Goal: Task Accomplishment & Management: Use online tool/utility

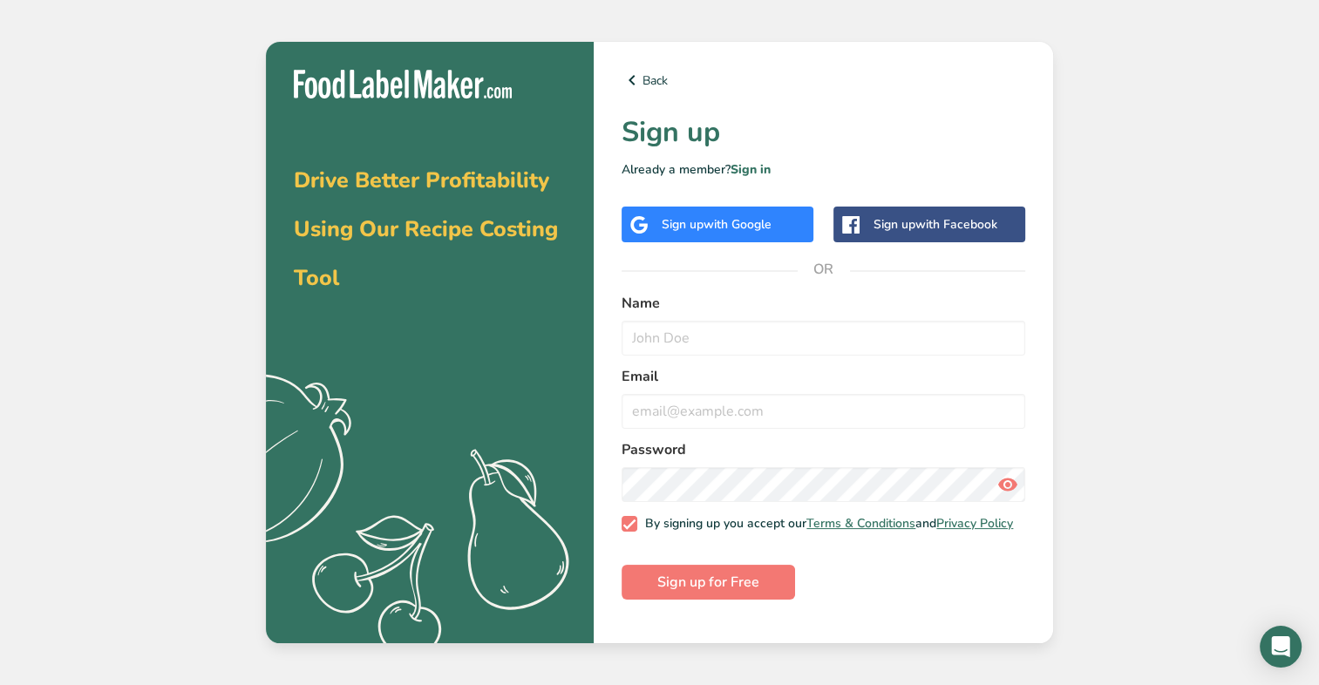
click at [1072, 403] on div "Drive Better Profitability Using Our Recipe Costing Tool .a{fill:#f5f3ed;} Back…" at bounding box center [659, 342] width 1319 height 685
click at [666, 79] on link "Back" at bounding box center [823, 80] width 404 height 21
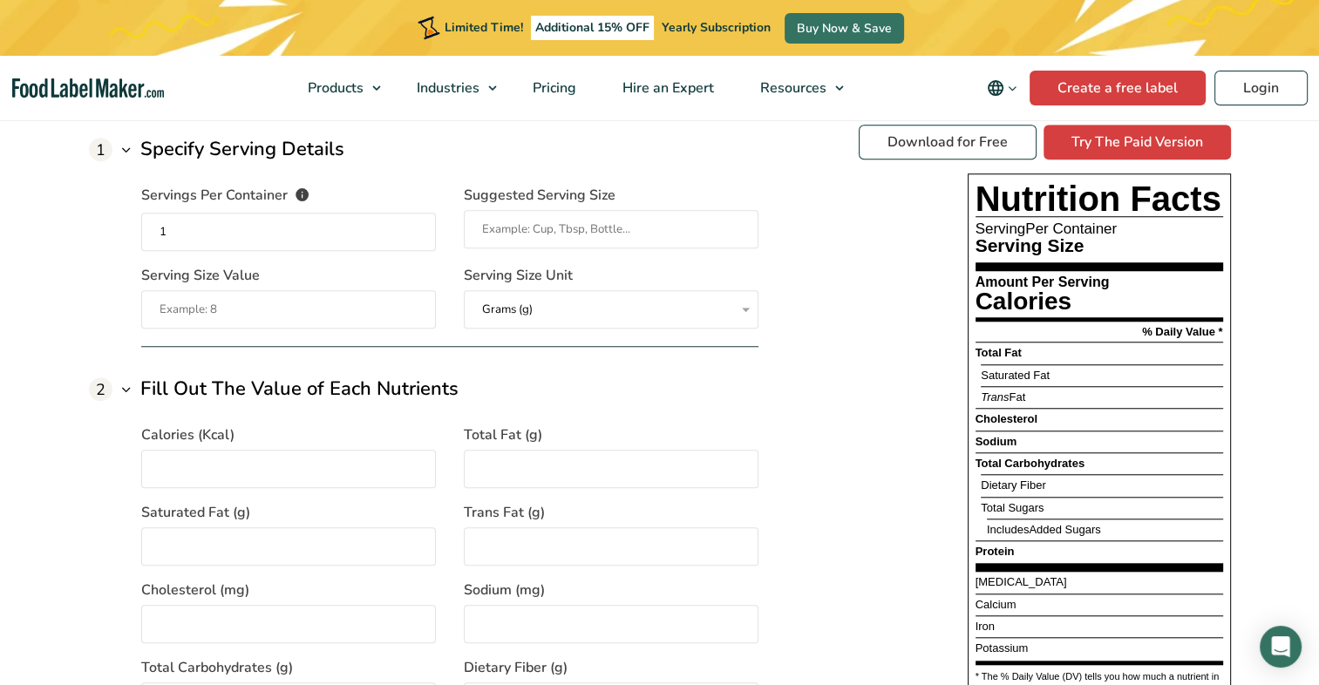
type input "1"
click at [206, 312] on input "Serving Size Value" at bounding box center [288, 309] width 295 height 38
click at [230, 311] on input "Serving Size Value" at bounding box center [288, 309] width 295 height 38
click at [558, 232] on input "Suggested Serving Size" at bounding box center [611, 229] width 295 height 38
type input "c"
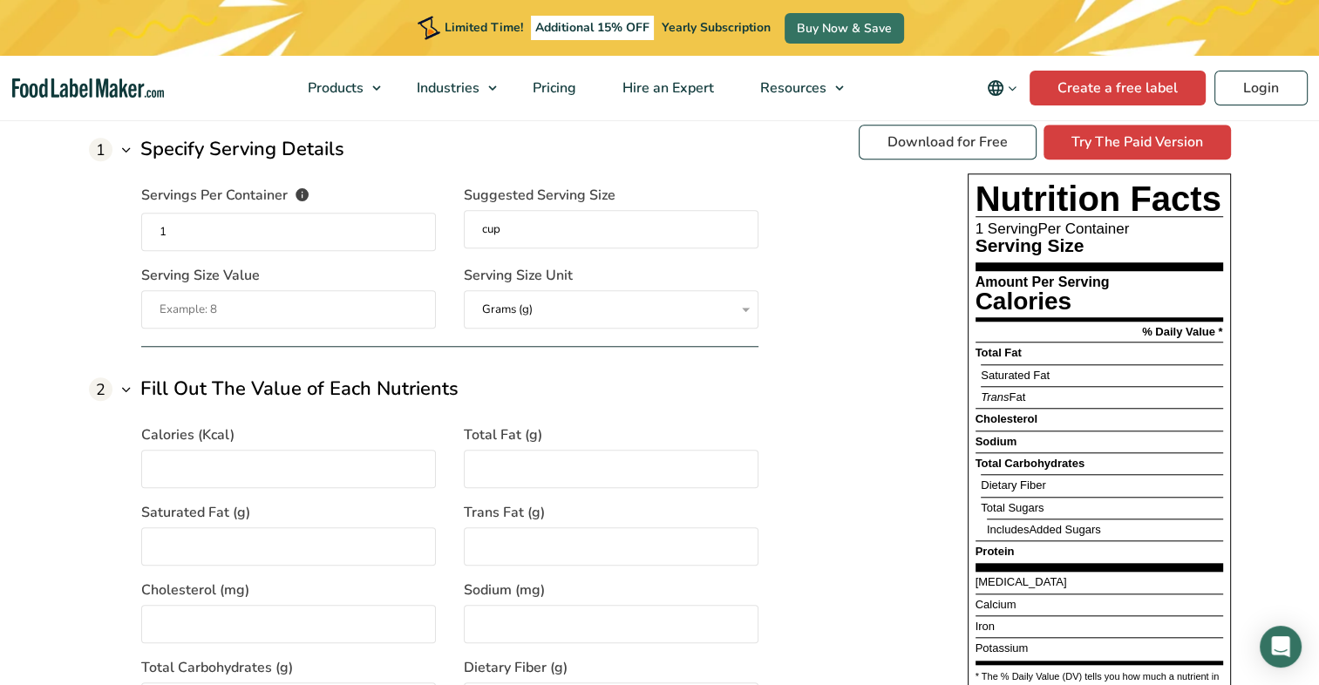
type input "cup"
click at [270, 309] on input "Serving Size Value" at bounding box center [288, 309] width 295 height 38
type input "1"
click at [534, 302] on select "Grams (g) Milliliters (mL)" at bounding box center [611, 309] width 295 height 38
click at [464, 290] on select "Grams (g) Milliliters (mL)" at bounding box center [611, 309] width 295 height 38
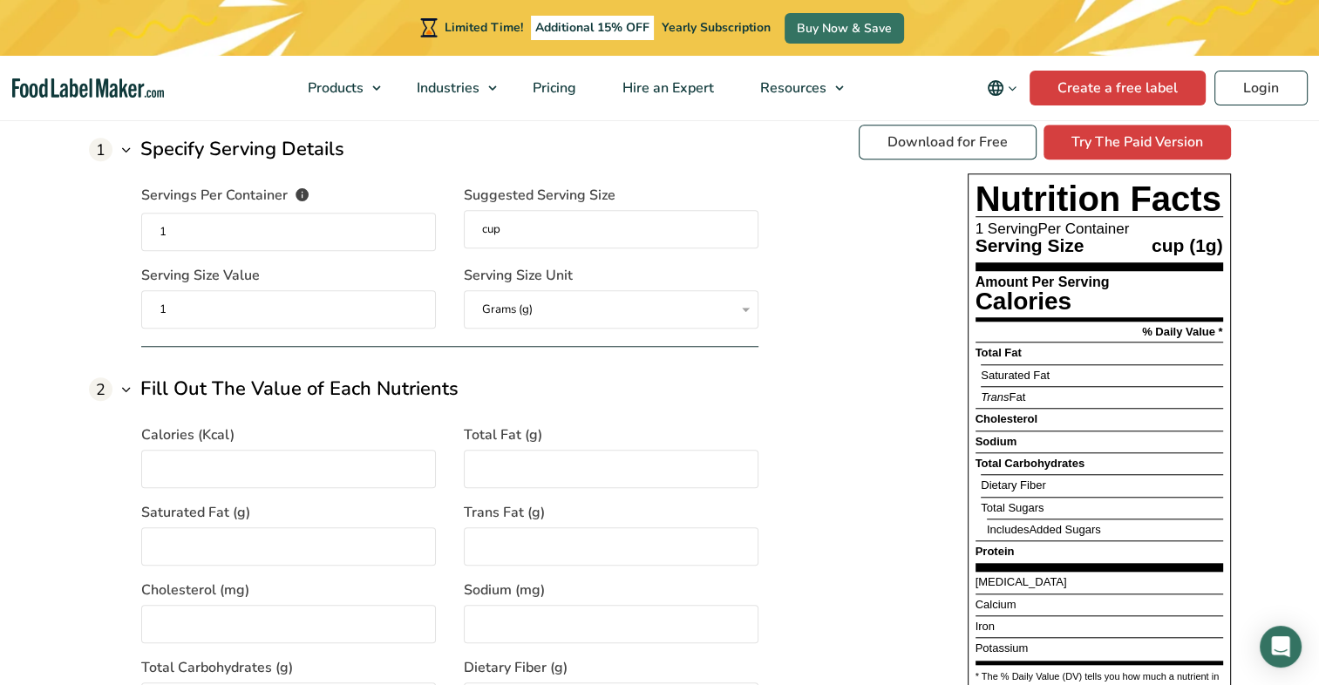
click at [227, 291] on input "1" at bounding box center [288, 309] width 295 height 38
type input "236"
click at [187, 234] on input "1" at bounding box center [288, 232] width 295 height 38
type input "5"
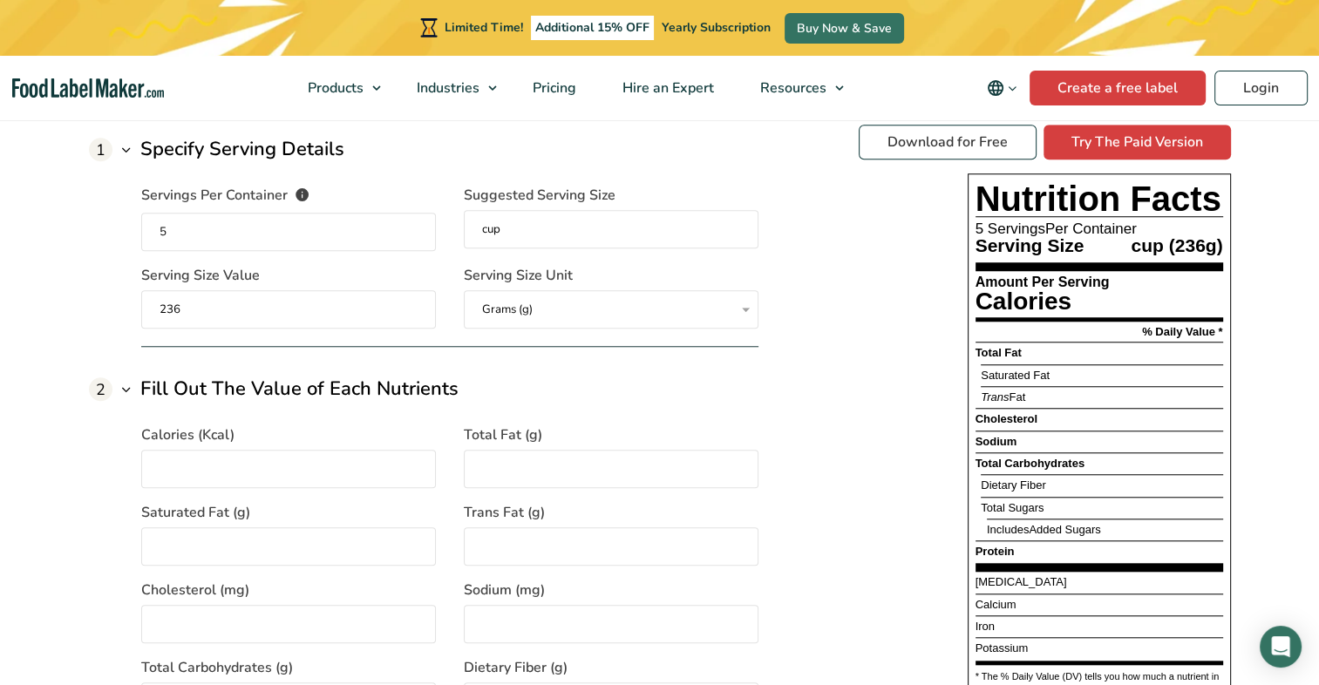
click at [315, 309] on input "236" at bounding box center [288, 309] width 295 height 38
type input "2"
click at [192, 228] on input "5" at bounding box center [288, 232] width 295 height 38
type input "5"
click at [220, 322] on input "Serving Size Value" at bounding box center [288, 309] width 295 height 38
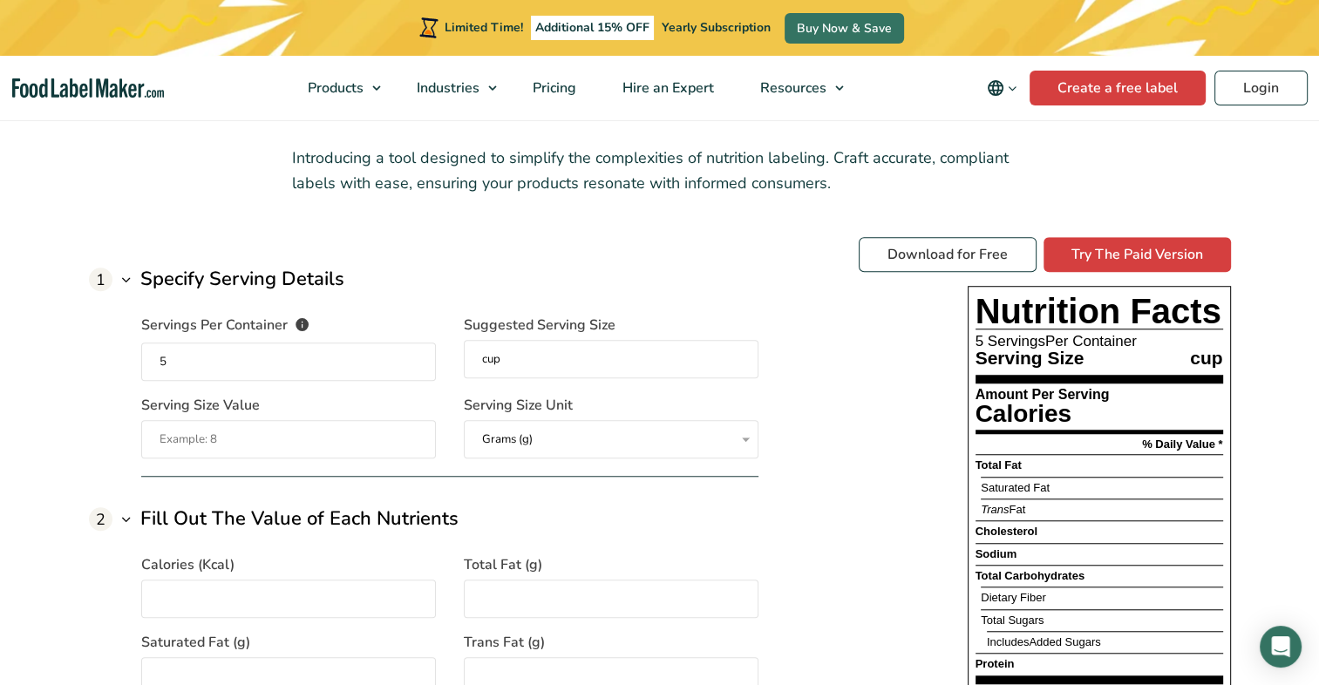
scroll to position [1276, 0]
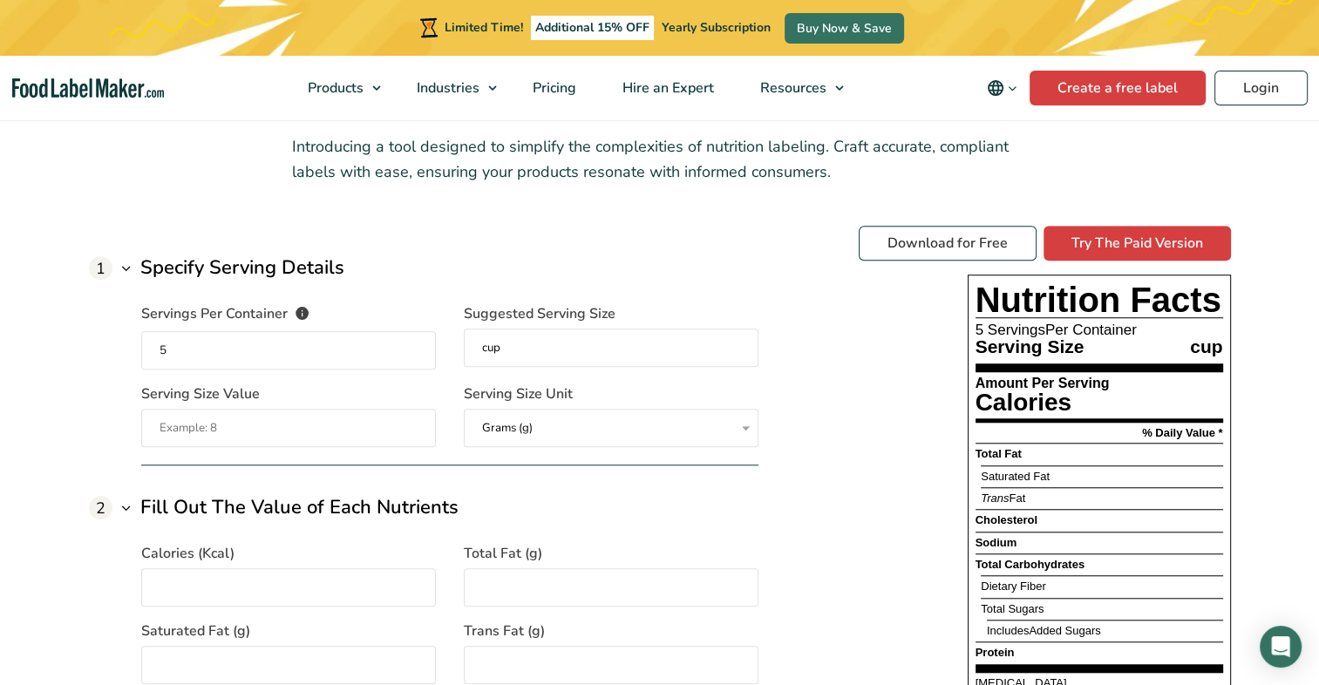
click at [411, 344] on input "5" at bounding box center [288, 350] width 295 height 38
type input "3"
click at [271, 427] on input "Serving Size Value" at bounding box center [288, 428] width 295 height 38
click at [522, 378] on div "Servings Per Container The number of servings that each package of your product…" at bounding box center [449, 364] width 617 height 165
click at [535, 355] on input "cup" at bounding box center [611, 348] width 295 height 38
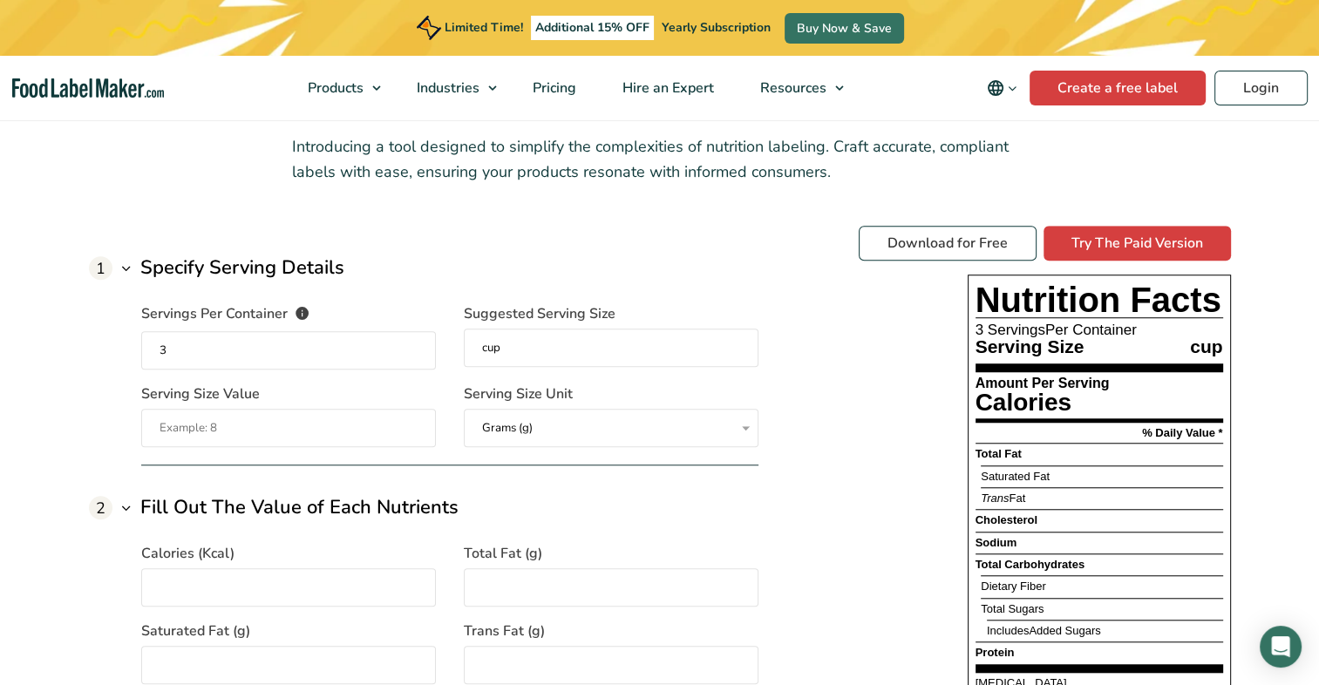
click at [517, 353] on input "cup" at bounding box center [611, 348] width 295 height 38
type input "c"
type input "p"
click at [298, 441] on input "Serving Size Value" at bounding box center [288, 428] width 295 height 38
click at [553, 356] on input "cup" at bounding box center [611, 348] width 295 height 38
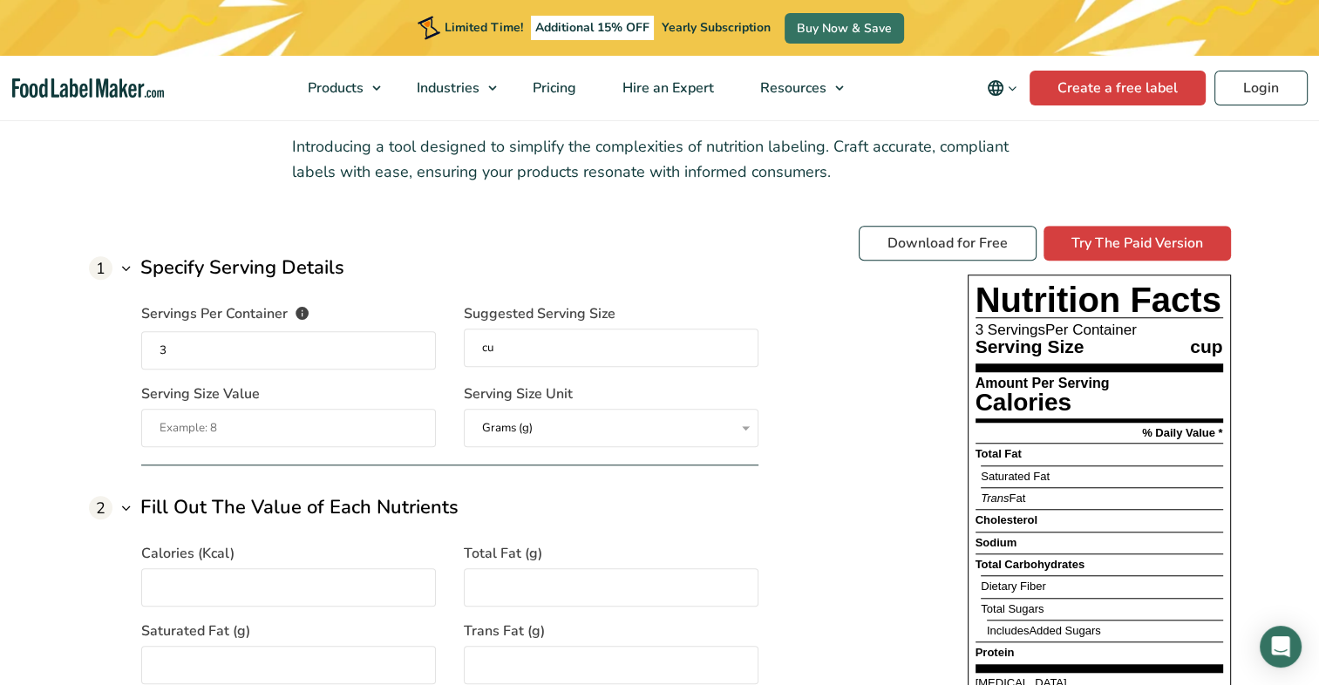
type input "c"
type input "tbsp"
click at [349, 345] on input "3" at bounding box center [288, 350] width 295 height 38
type input "1"
click at [529, 348] on input "tbsp" at bounding box center [611, 348] width 295 height 38
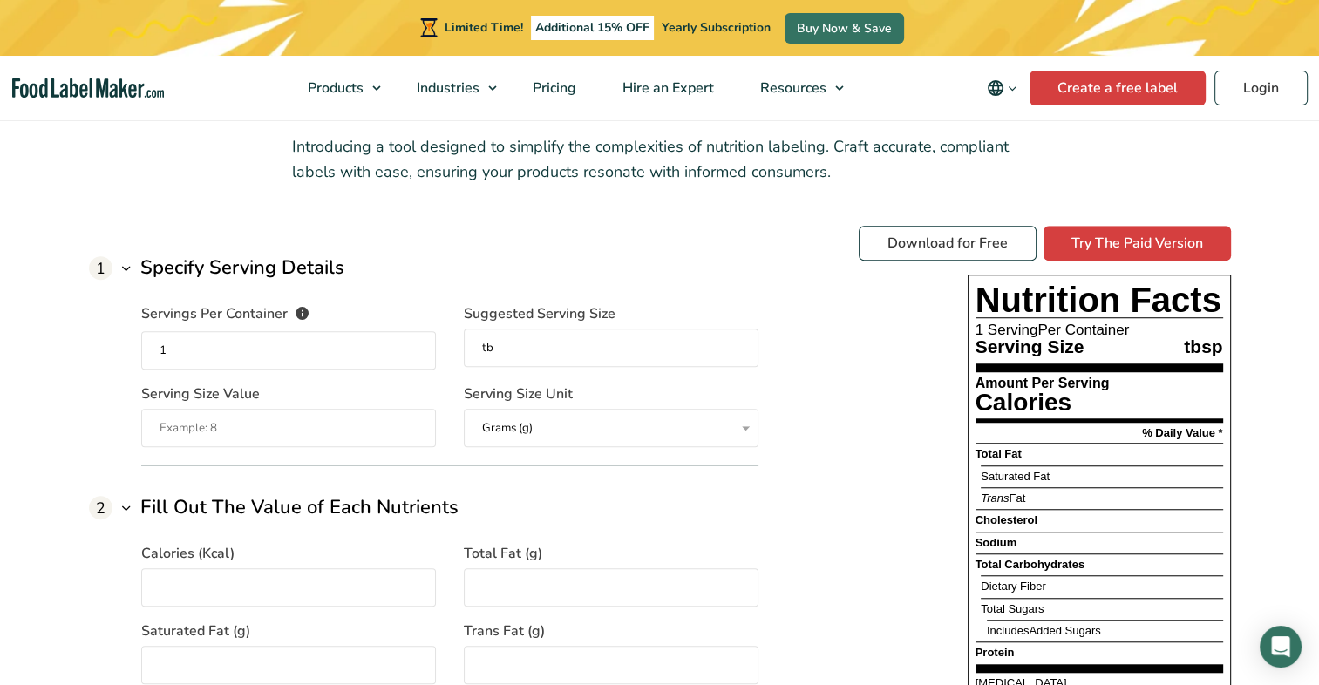
type input "t"
type input "cup"
click at [418, 422] on input "Serving Size Value" at bounding box center [288, 428] width 295 height 38
click at [599, 447] on div "1 Specify Serving Details Servings Per Container The number of servings that ea…" at bounding box center [449, 360] width 617 height 212
click at [606, 434] on select "Grams (g) Milliliters (mL)" at bounding box center [611, 428] width 295 height 38
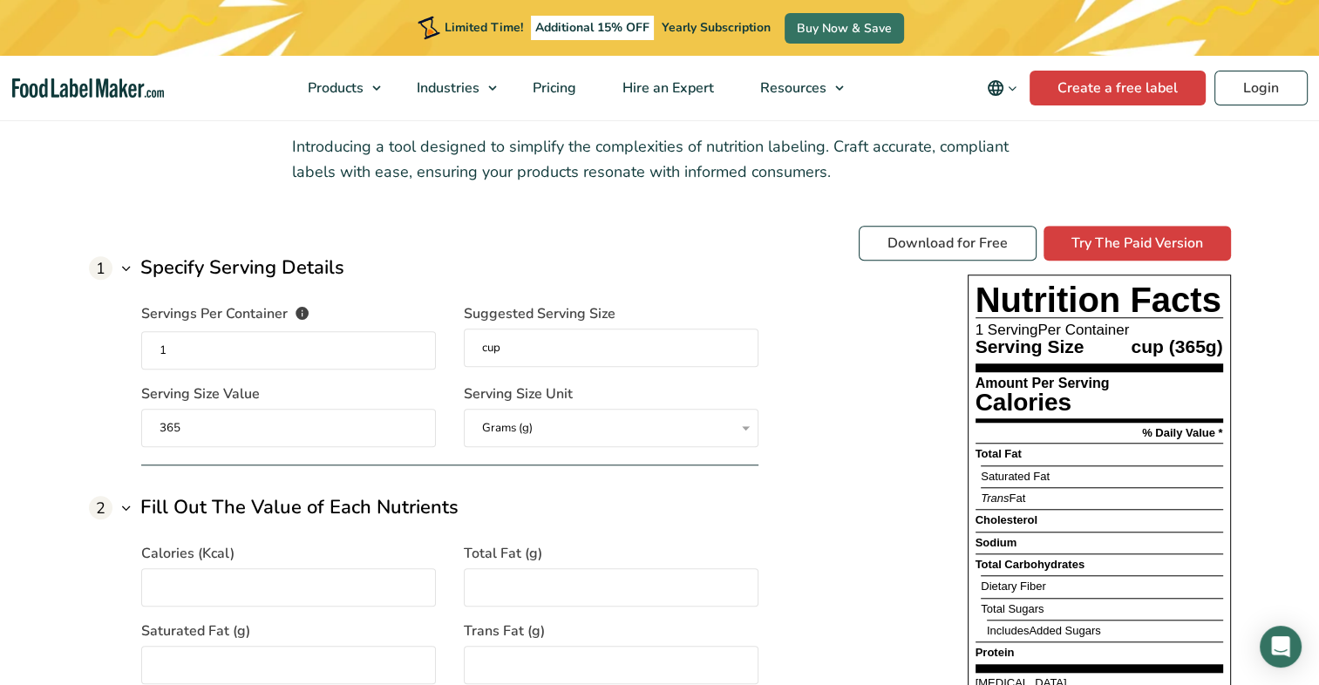
click at [251, 350] on input "1" at bounding box center [288, 350] width 295 height 38
click at [536, 354] on input "cup" at bounding box center [611, 348] width 295 height 38
click at [211, 423] on input "365" at bounding box center [288, 428] width 295 height 38
type input "3"
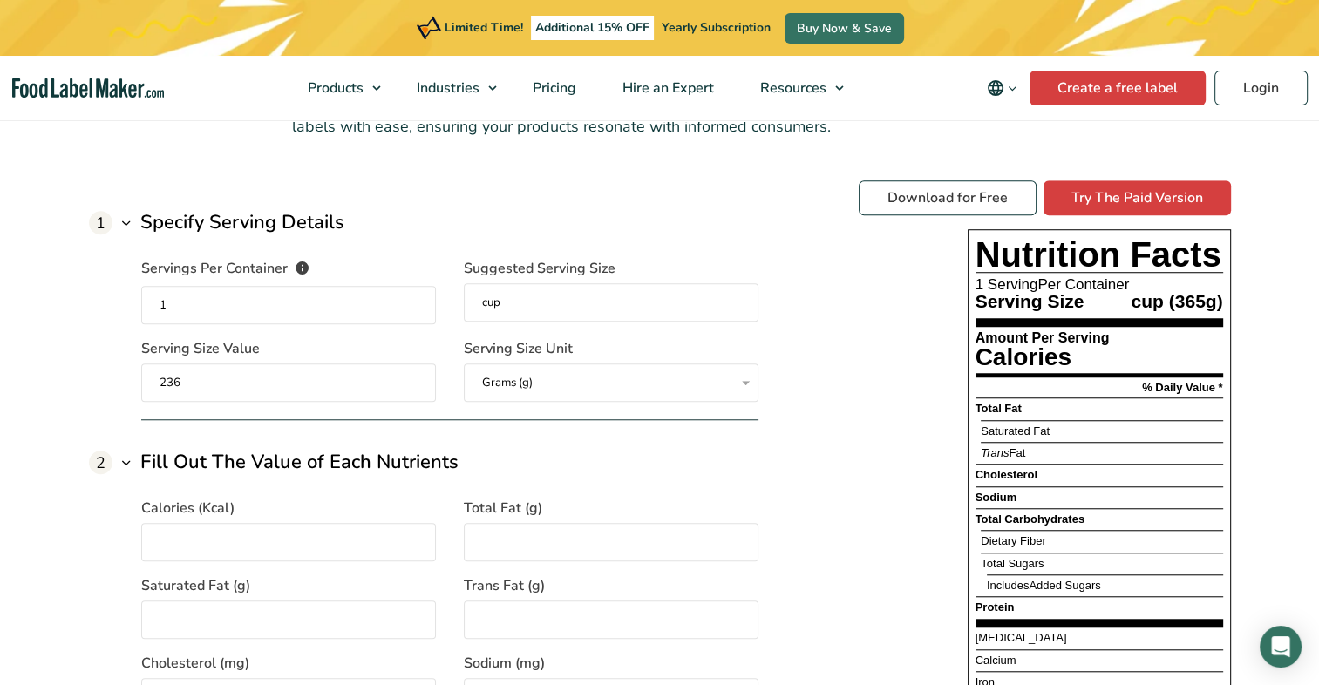
scroll to position [1323, 0]
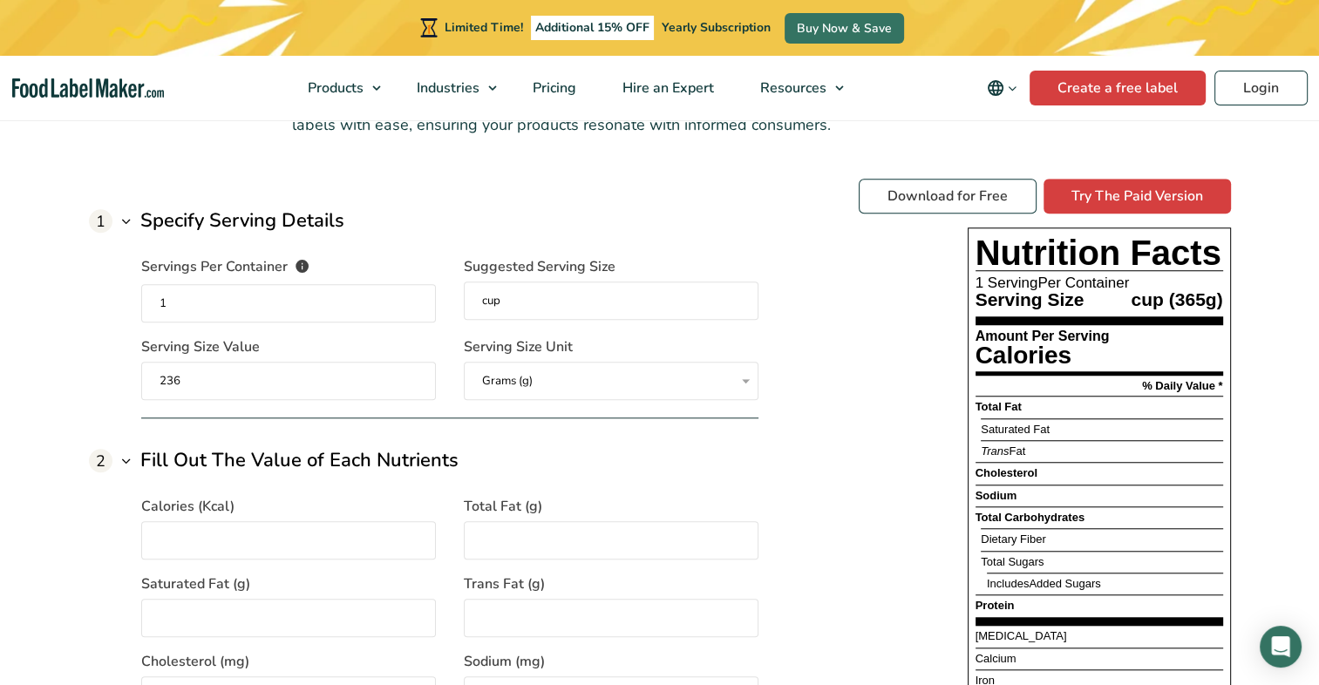
type input "236"
click at [225, 580] on span "Saturated Fat (g)" at bounding box center [195, 584] width 109 height 21
click at [225, 599] on input "Saturated Fat (g)" at bounding box center [288, 618] width 295 height 38
click at [221, 542] on input "Calories (Kcal)" at bounding box center [288, 540] width 295 height 38
type input "365"
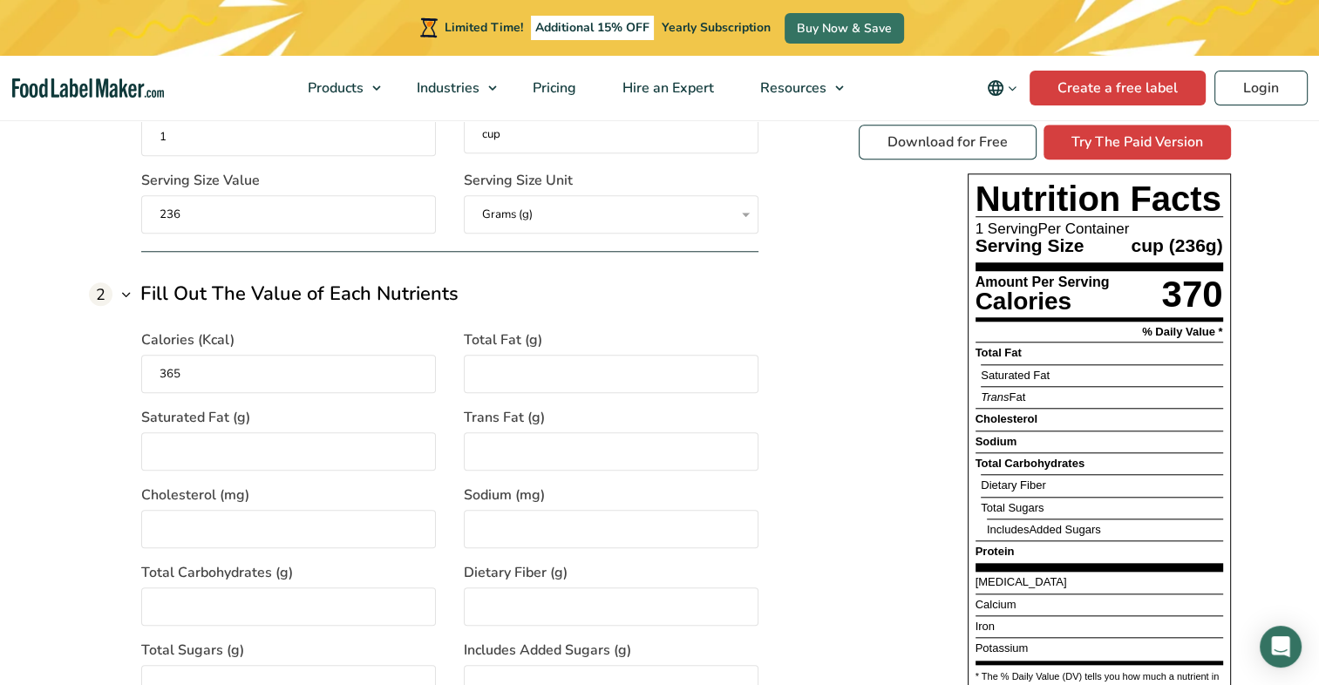
scroll to position [1497, 0]
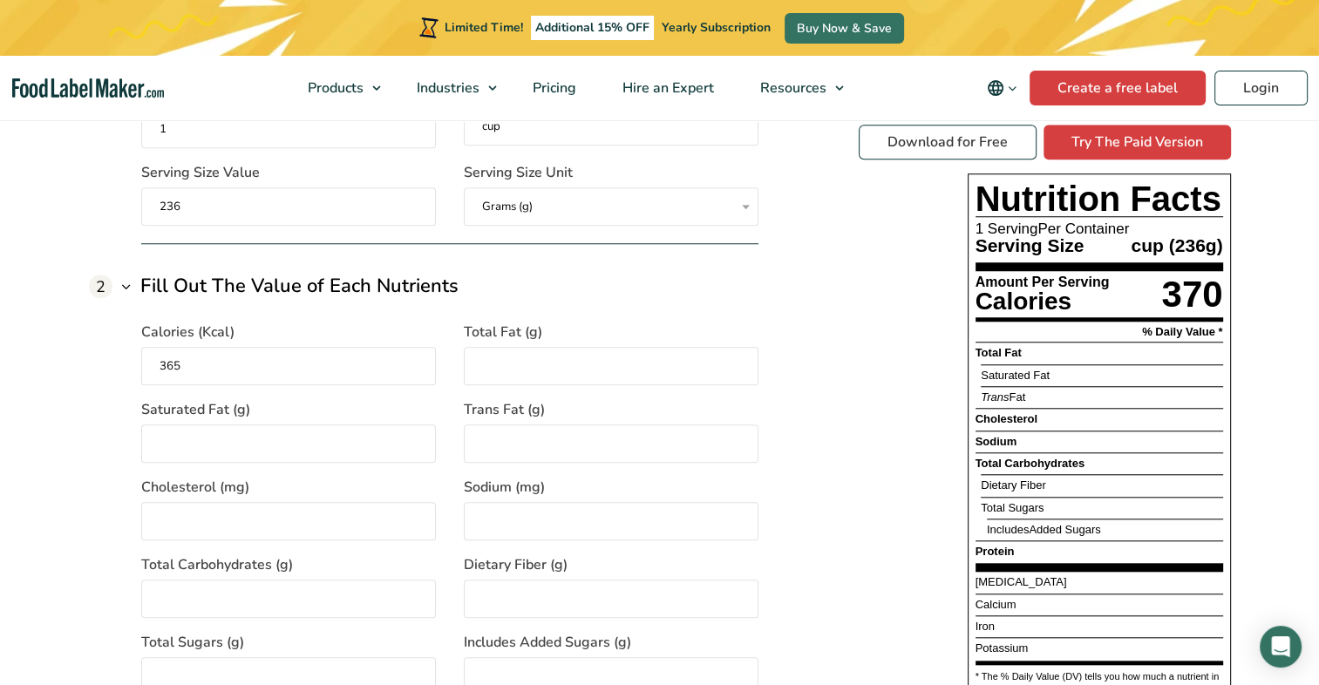
click at [509, 356] on input "Total Fat (g)" at bounding box center [611, 366] width 295 height 38
click at [547, 211] on select "Grams (g) Milliliters (mL)" at bounding box center [611, 206] width 295 height 38
drag, startPoint x: 597, startPoint y: 302, endPoint x: 576, endPoint y: 325, distance: 30.8
click at [597, 302] on div "Calories (Kcal) 365 Total Fat (g) 31 Saturated Fat (g) Trans Fat (g) Cholestero…" at bounding box center [449, 537] width 617 height 472
click at [498, 372] on input "31" at bounding box center [611, 366] width 295 height 38
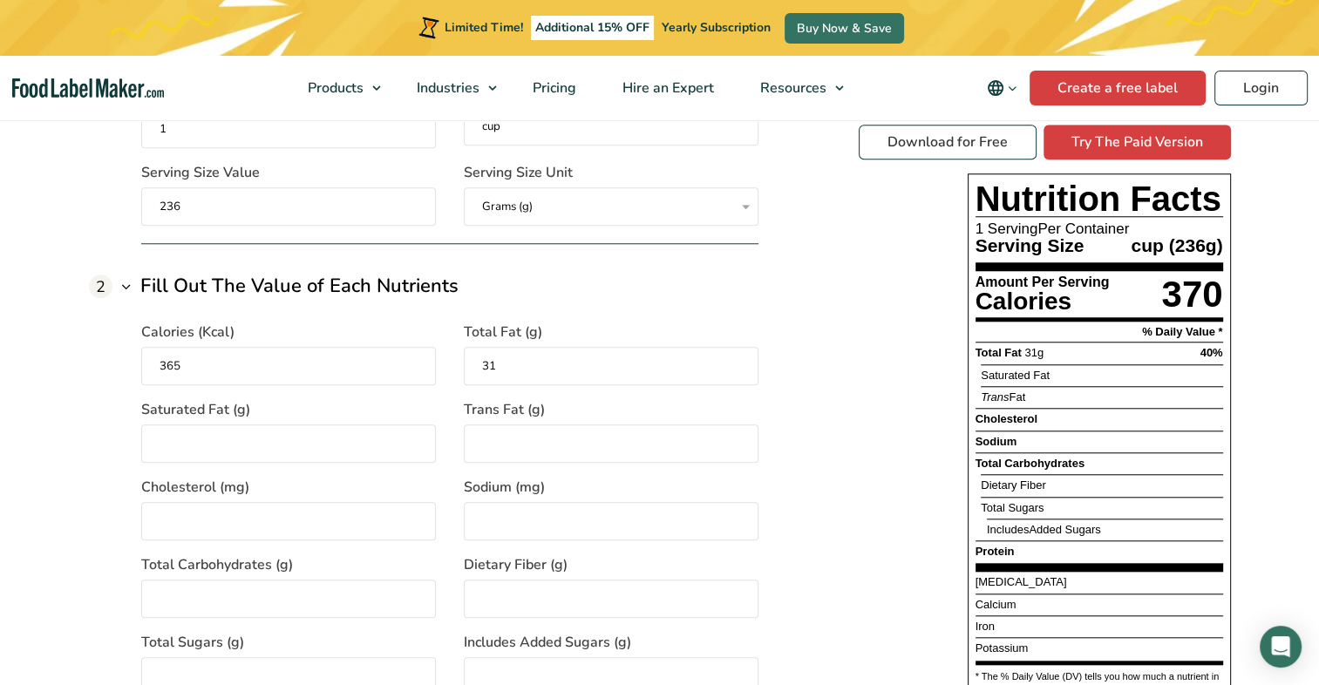
type input "3"
type input "24"
click at [403, 432] on input "Saturated Fat (g)" at bounding box center [288, 443] width 295 height 38
type input "14"
click at [543, 444] on input "Trans Fat (g)" at bounding box center [611, 443] width 295 height 38
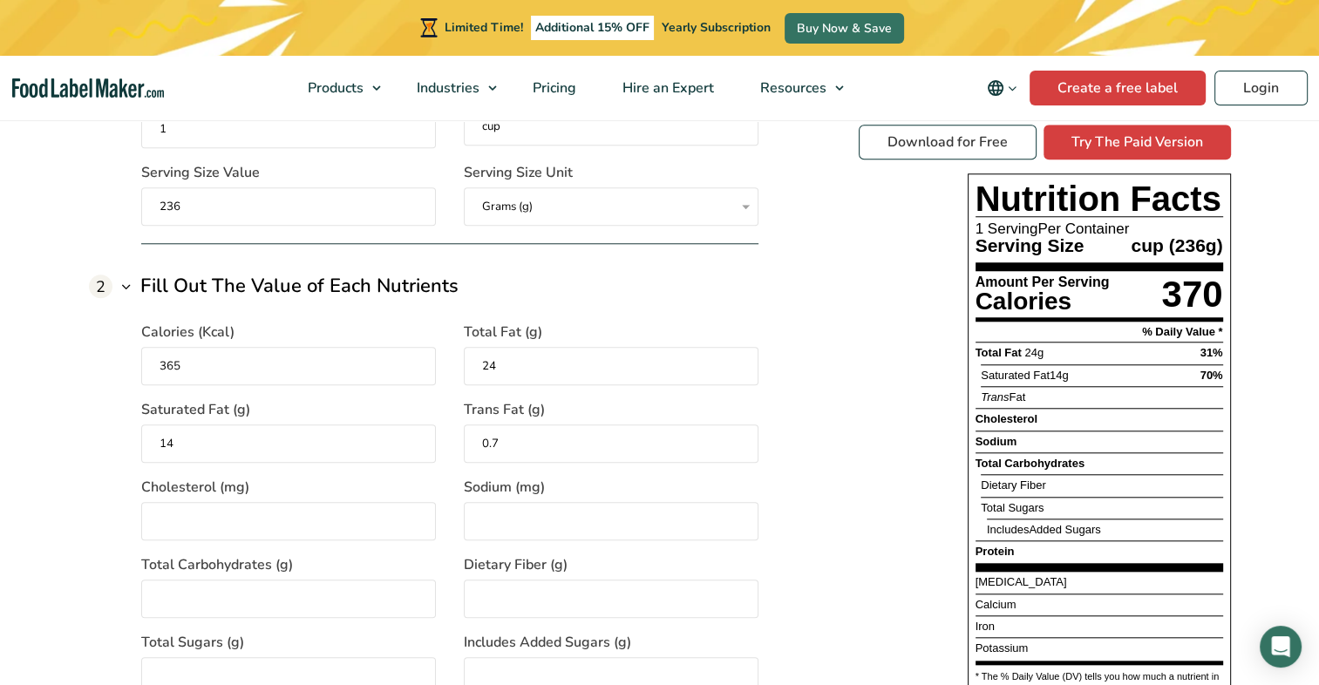
type input "0.7"
click at [359, 529] on input "Cholesterol (mg)" at bounding box center [288, 521] width 295 height 38
type input "125.5"
click at [487, 506] on input "Sodium (mg)" at bounding box center [611, 521] width 295 height 38
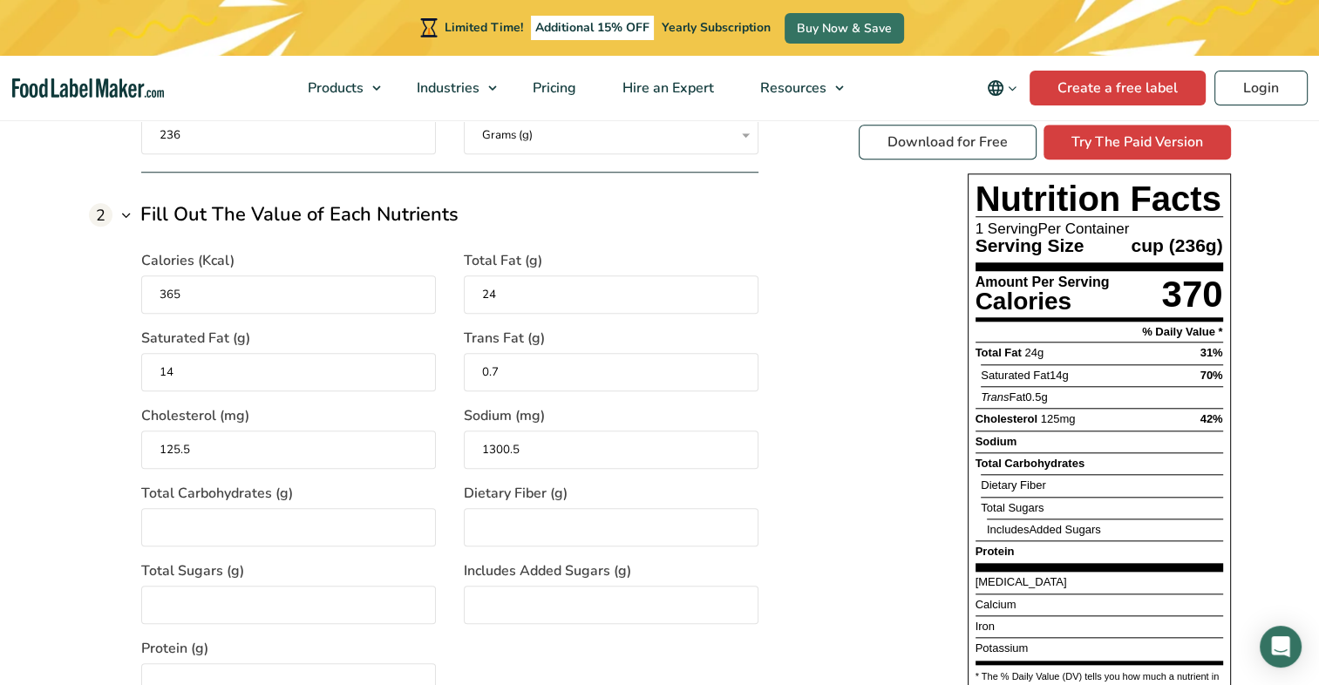
scroll to position [1592, 0]
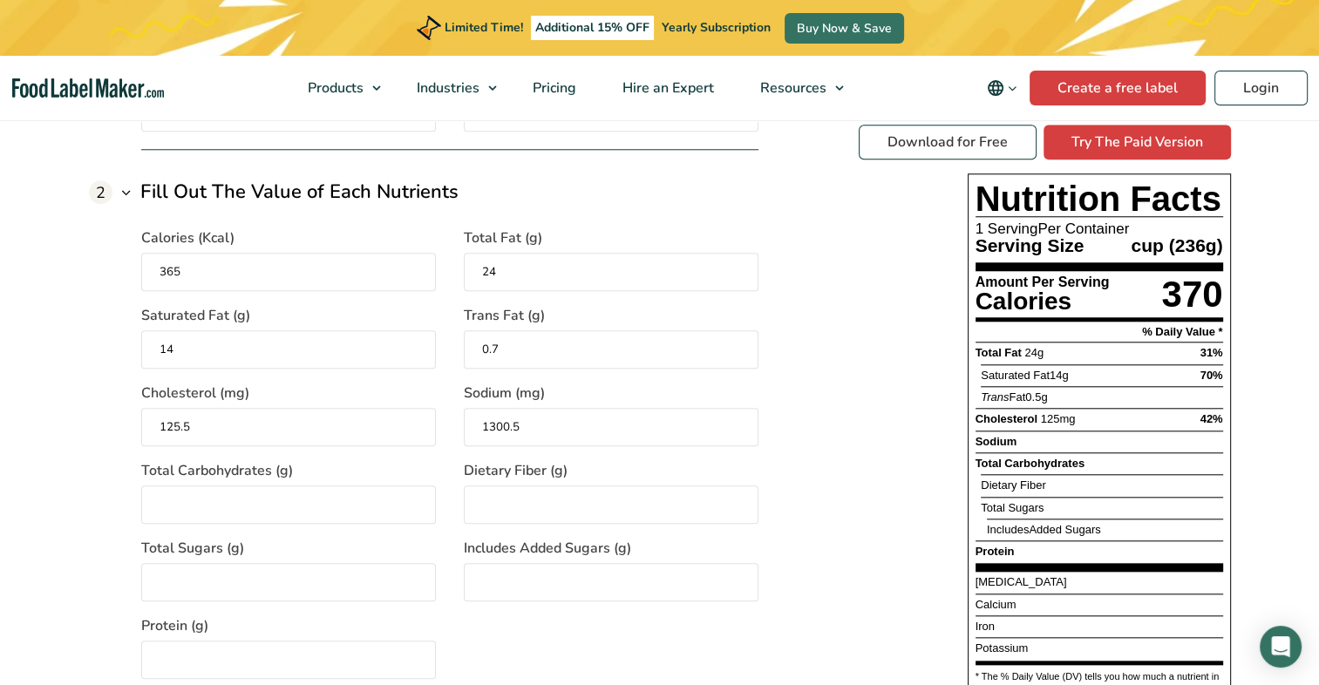
type input "1300.5"
click at [377, 512] on input "Total Carbohydrates (g)" at bounding box center [288, 504] width 295 height 38
type input "11"
click at [563, 500] on input "Dietary Fiber (g)" at bounding box center [611, 504] width 295 height 38
type input "2.2"
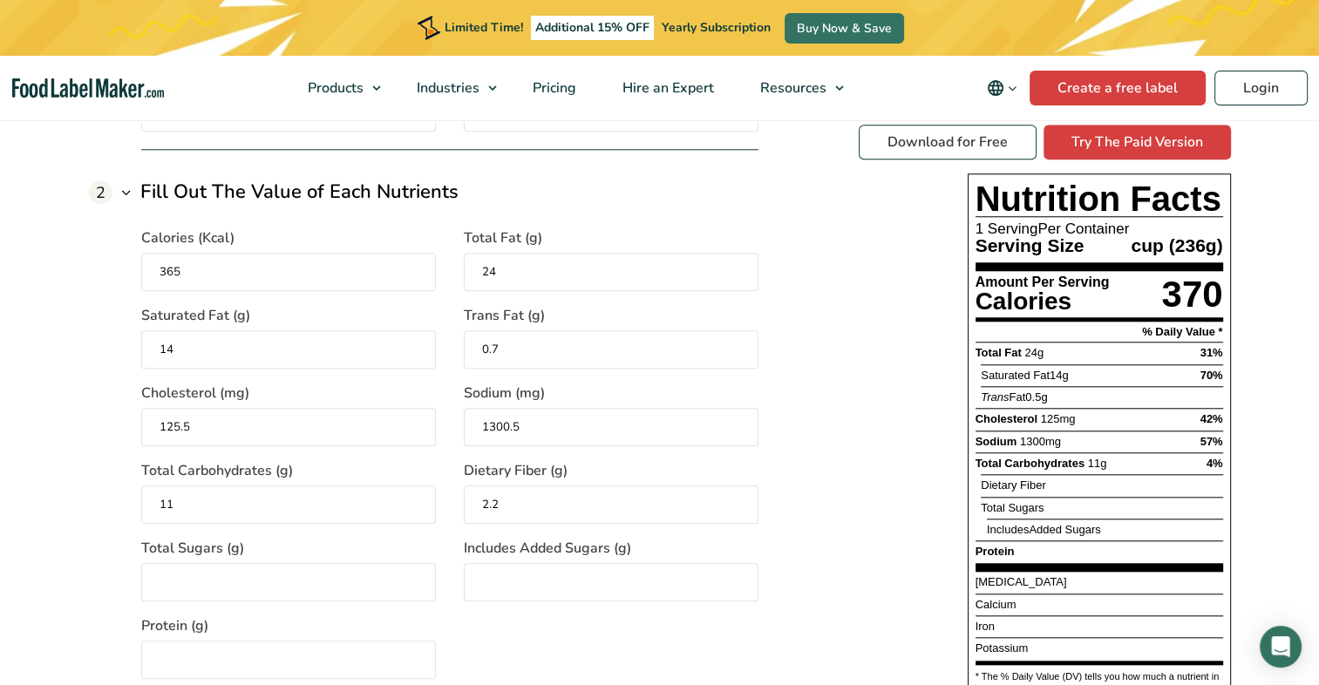
click at [234, 588] on input "Total Sugars (g)" at bounding box center [288, 582] width 295 height 38
type input "7"
click at [505, 582] on input "Includes Added Sugars (g)" at bounding box center [611, 582] width 295 height 38
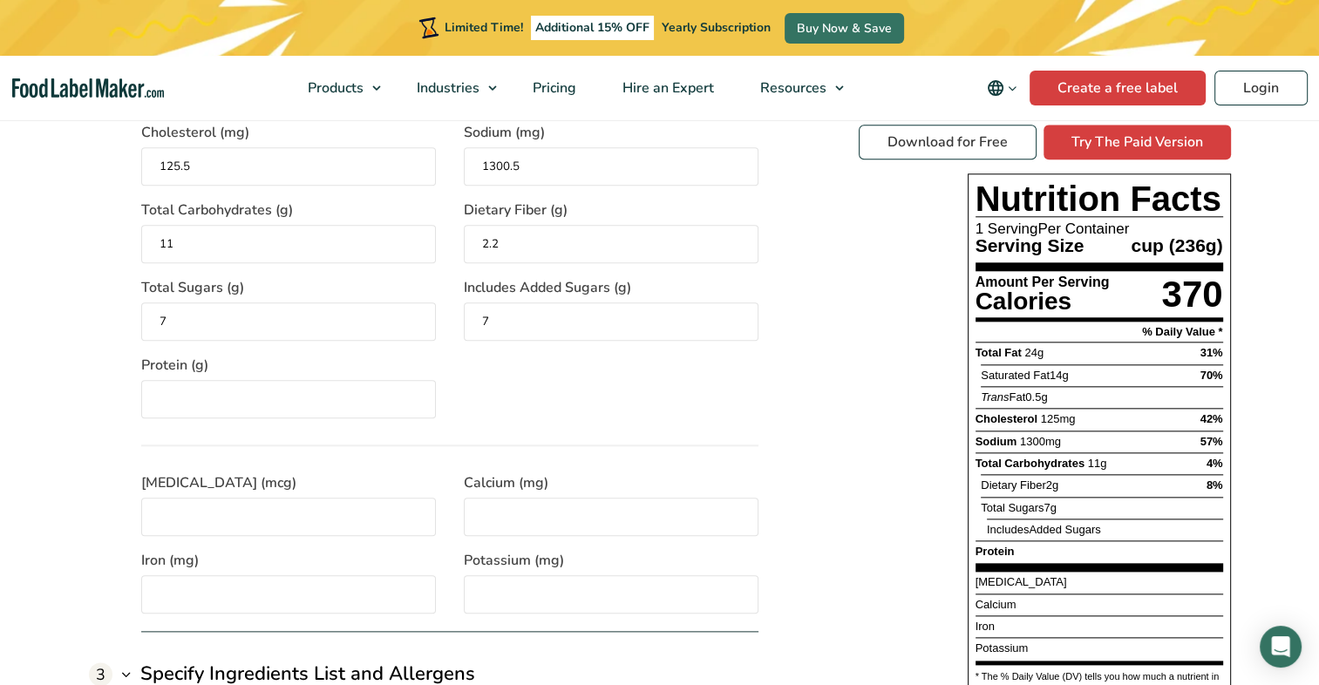
scroll to position [1853, 0]
type input "7"
click at [343, 415] on input "Protein (g)" at bounding box center [288, 398] width 295 height 38
type input "28"
click at [227, 519] on input "Vitamin D (mcg)" at bounding box center [288, 516] width 295 height 38
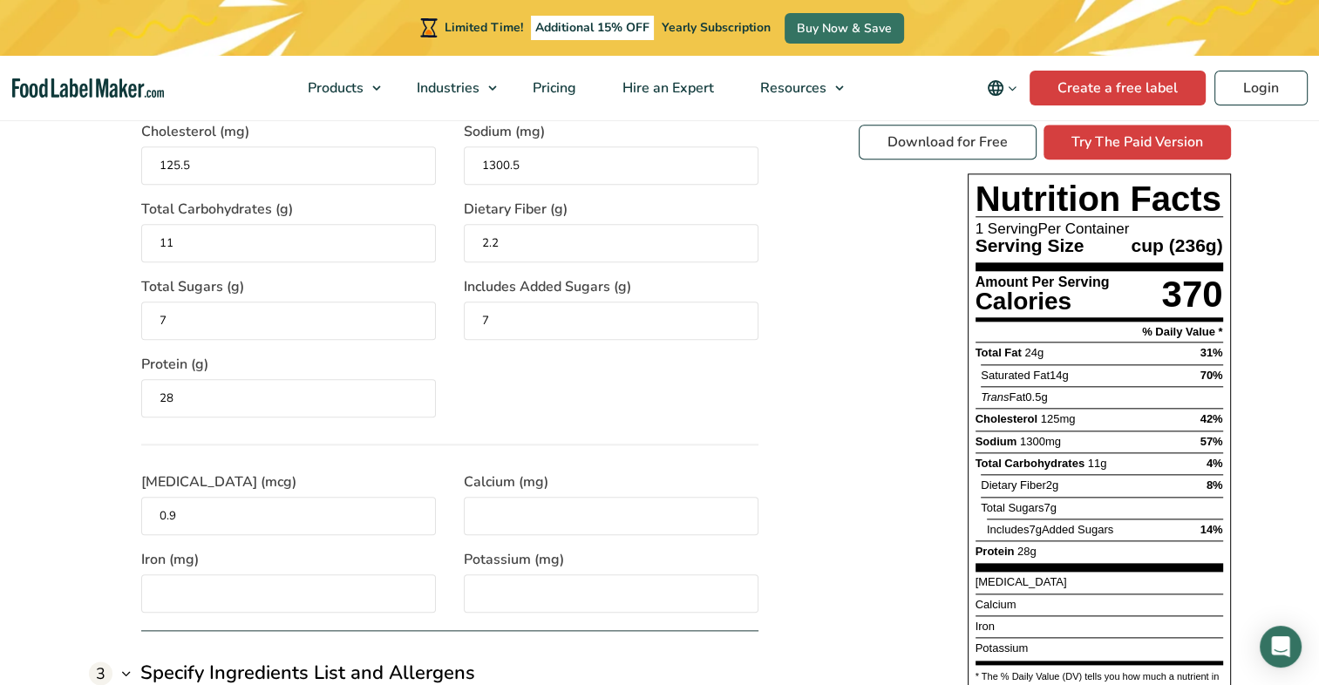
type input "0.9"
click at [491, 514] on input "Calcium (mg)" at bounding box center [611, 516] width 295 height 38
type input "166.5"
click at [293, 594] on input "Iron (mg)" at bounding box center [288, 593] width 295 height 38
type input "2.9"
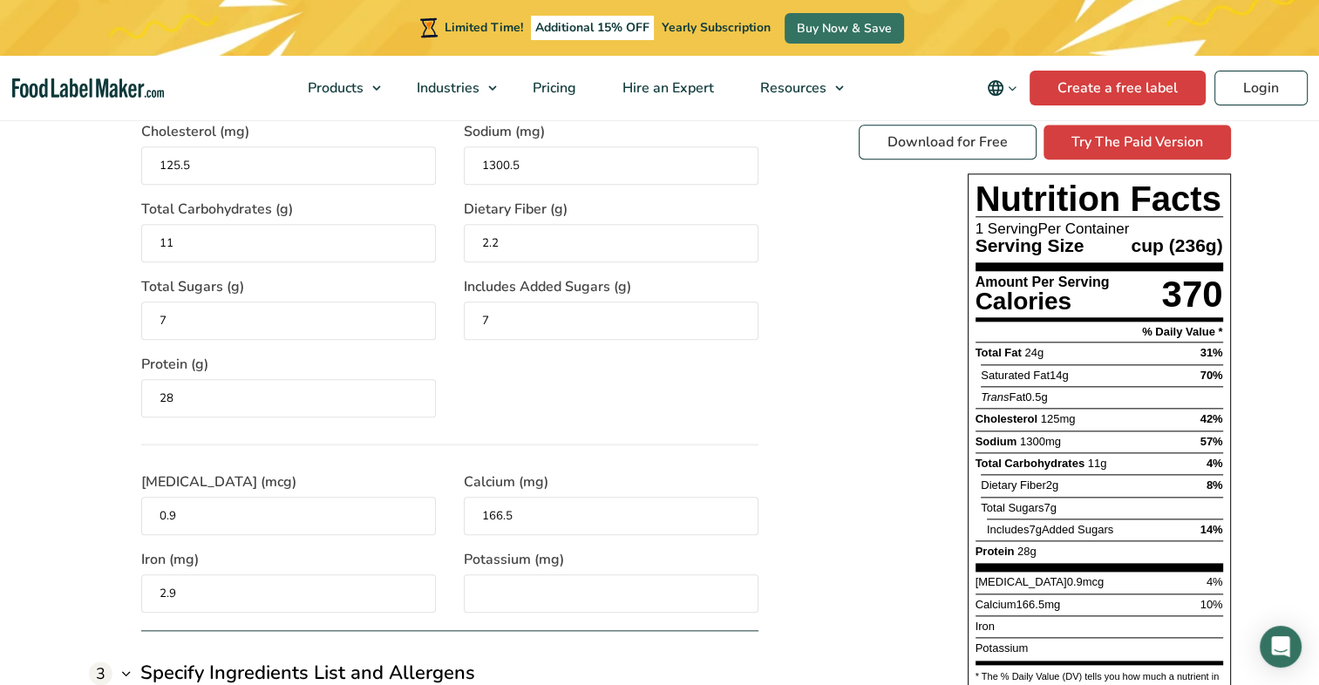
click at [519, 577] on input "Potassium (mg)" at bounding box center [611, 593] width 295 height 38
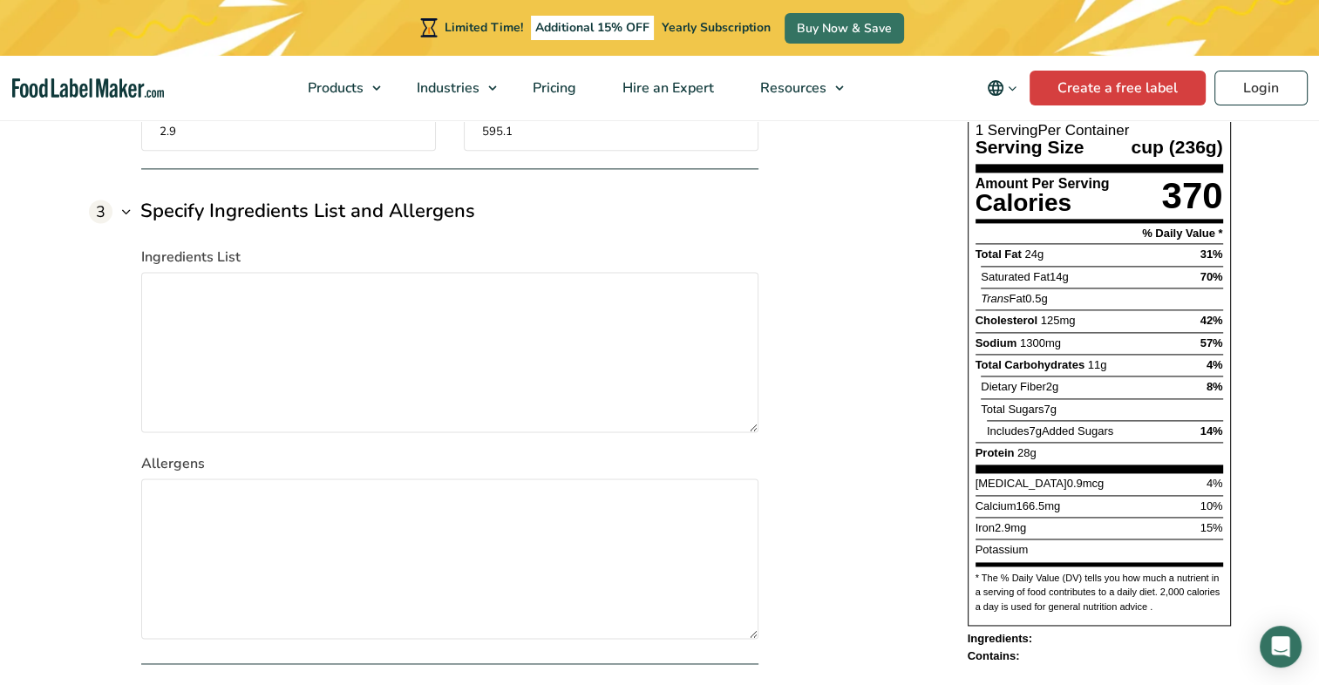
scroll to position [2317, 0]
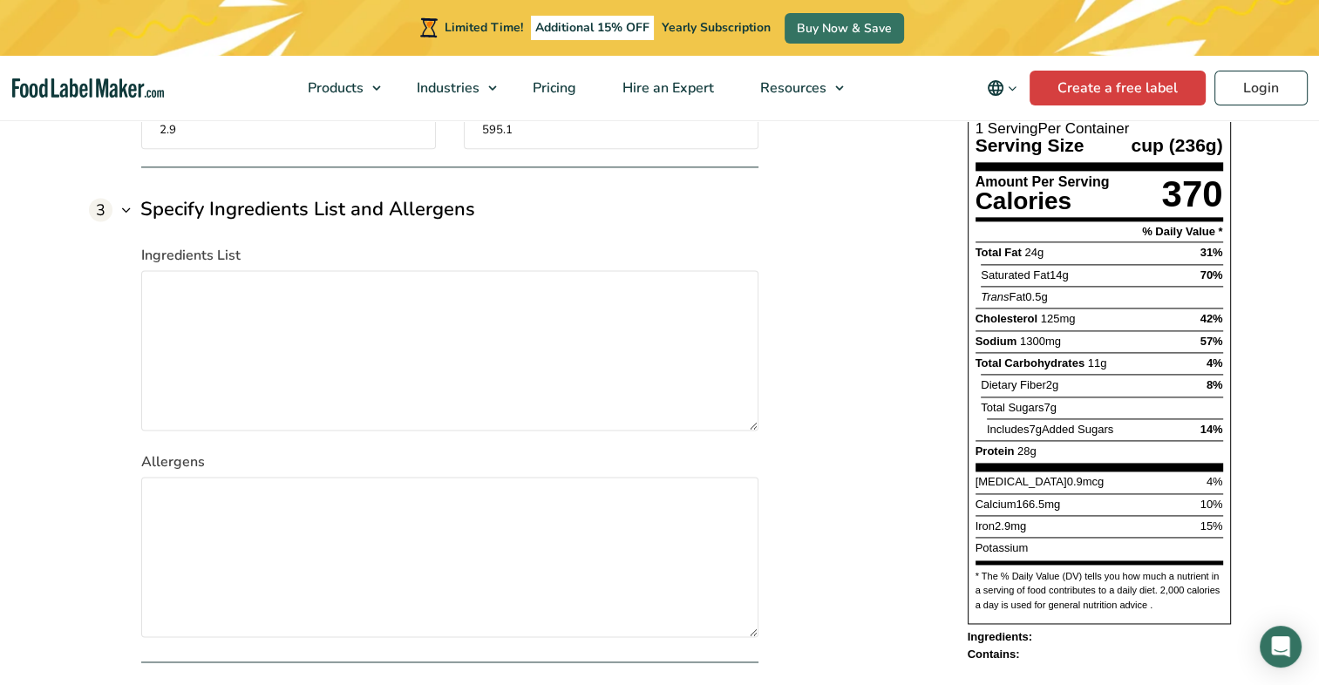
type input "595.1"
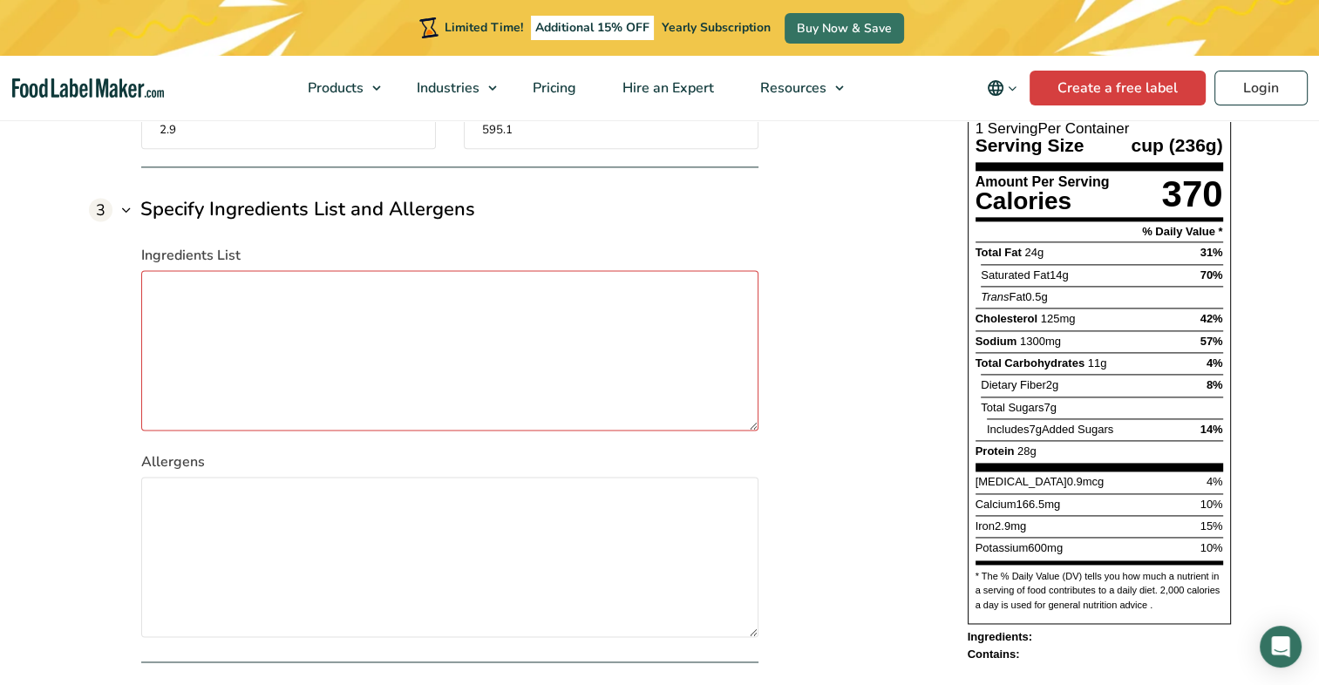
click at [288, 295] on textarea "Ingredients List" at bounding box center [449, 350] width 617 height 160
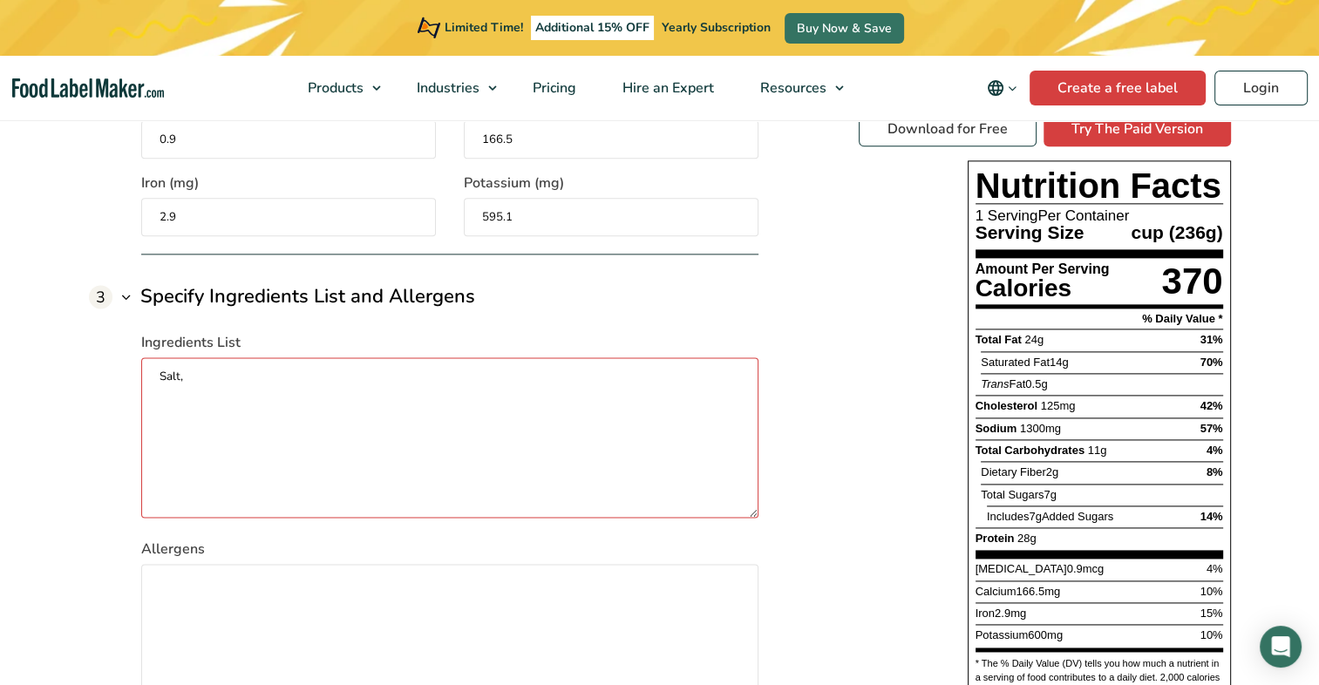
scroll to position [2404, 0]
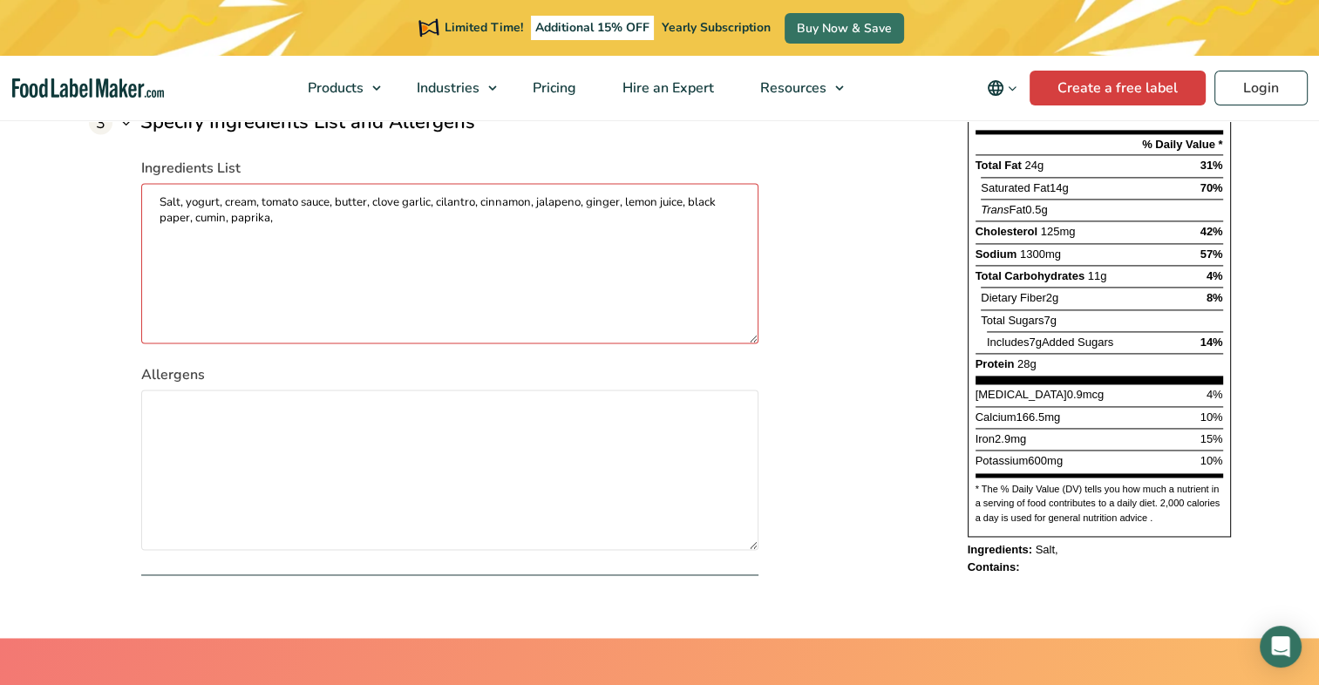
click at [161, 205] on textarea "Salt, yogurt, cream, tomato sauce, butter, clove garlic, cilantro, cinnamon, ja…" at bounding box center [449, 263] width 617 height 160
click at [390, 253] on textarea "Chicken breast, Salt, yogurt, cream, tomato sauce, butter, clove garlic, cilant…" at bounding box center [449, 263] width 617 height 160
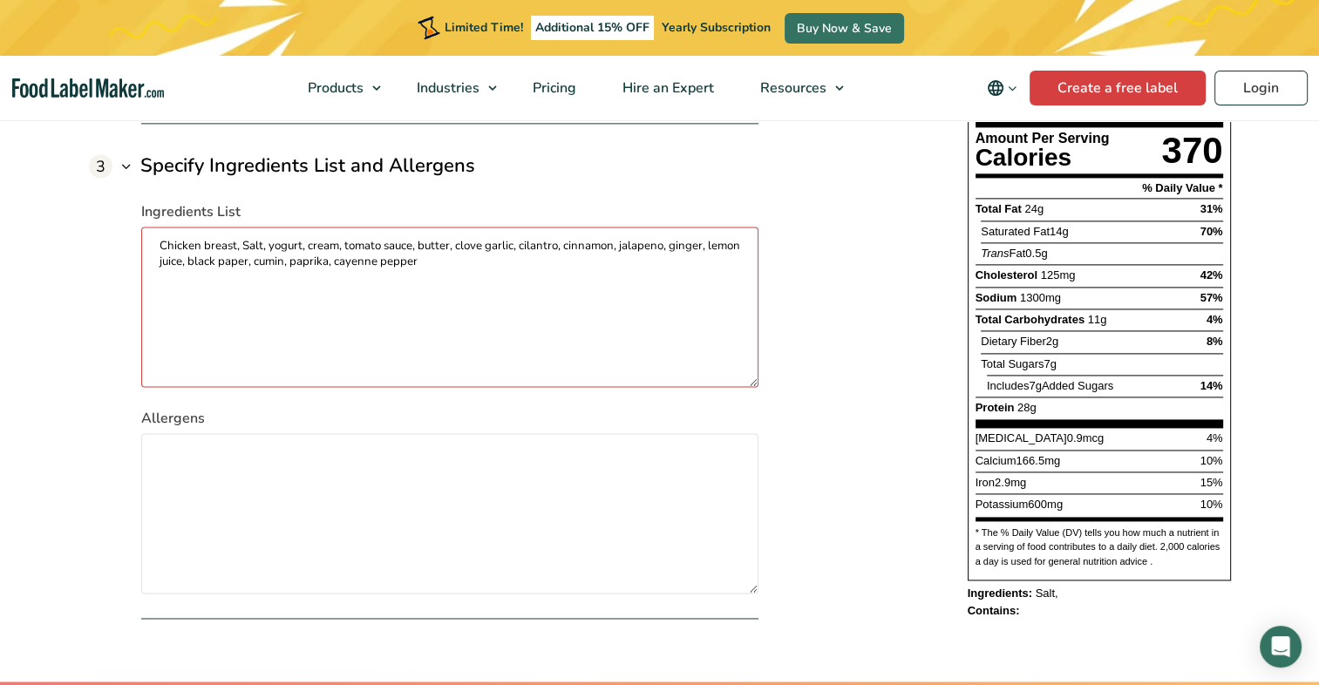
scroll to position [2349, 0]
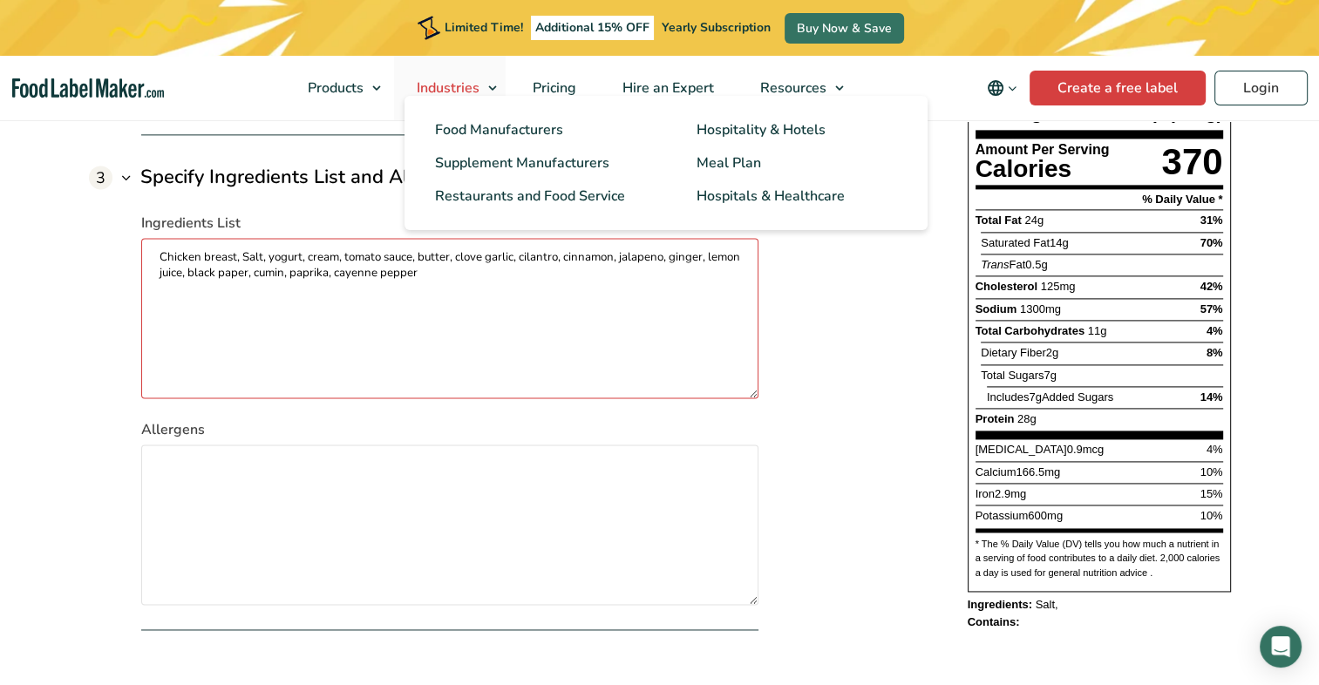
type textarea "Chicken breast, Salt, yogurt, cream, tomato sauce, butter, clove garlic, cilant…"
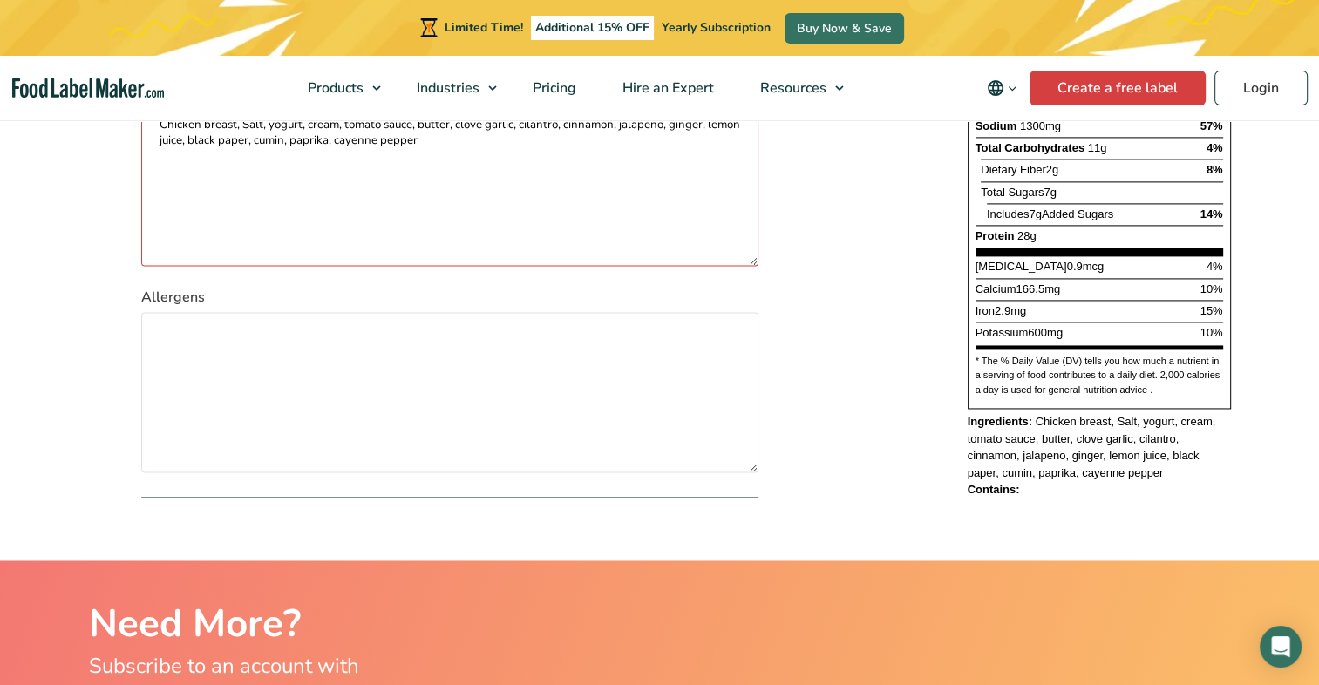
scroll to position [2481, 0]
click at [1008, 491] on strong "Contains:" at bounding box center [993, 490] width 52 height 13
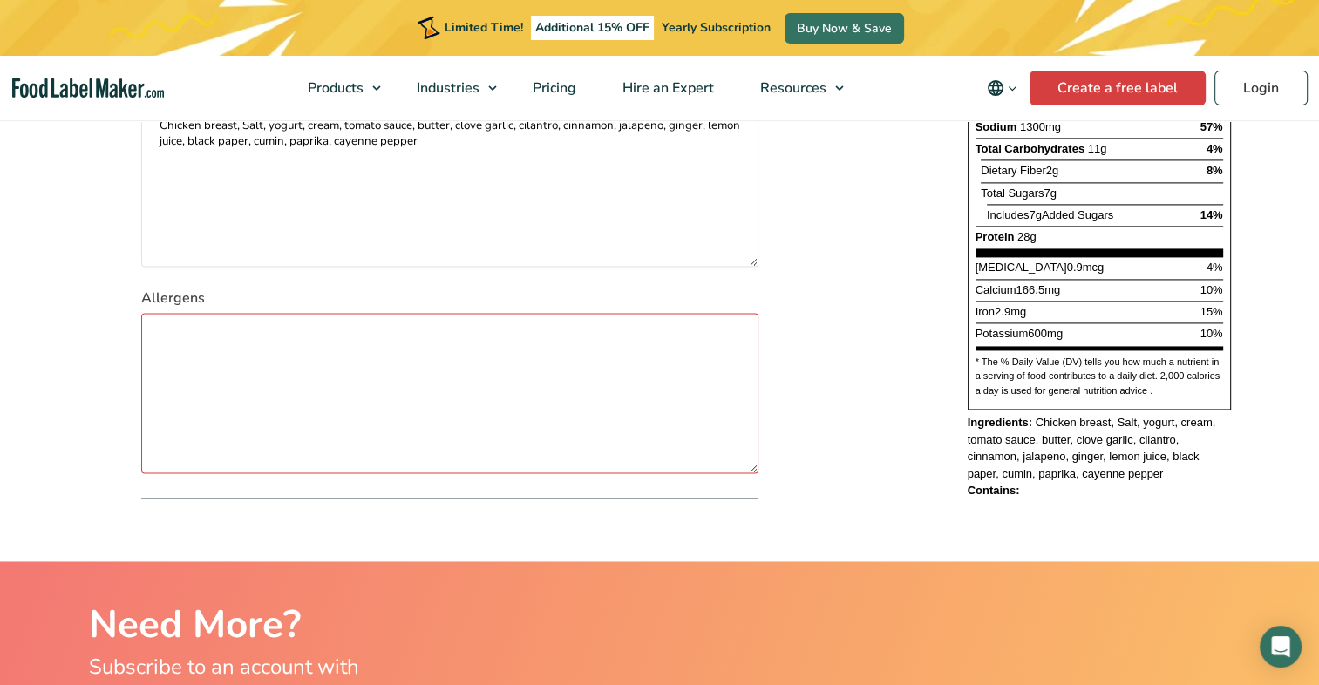
click at [537, 351] on textarea "Allergens" at bounding box center [449, 393] width 617 height 160
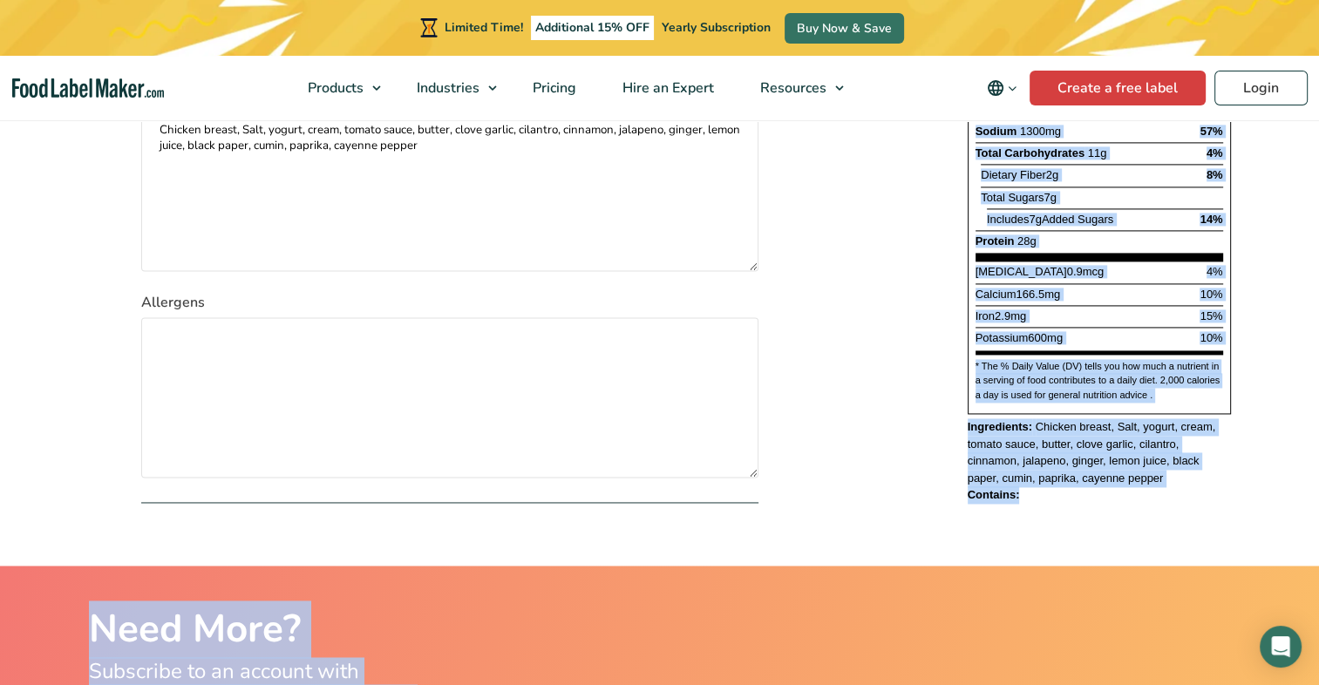
scroll to position [2597, 0]
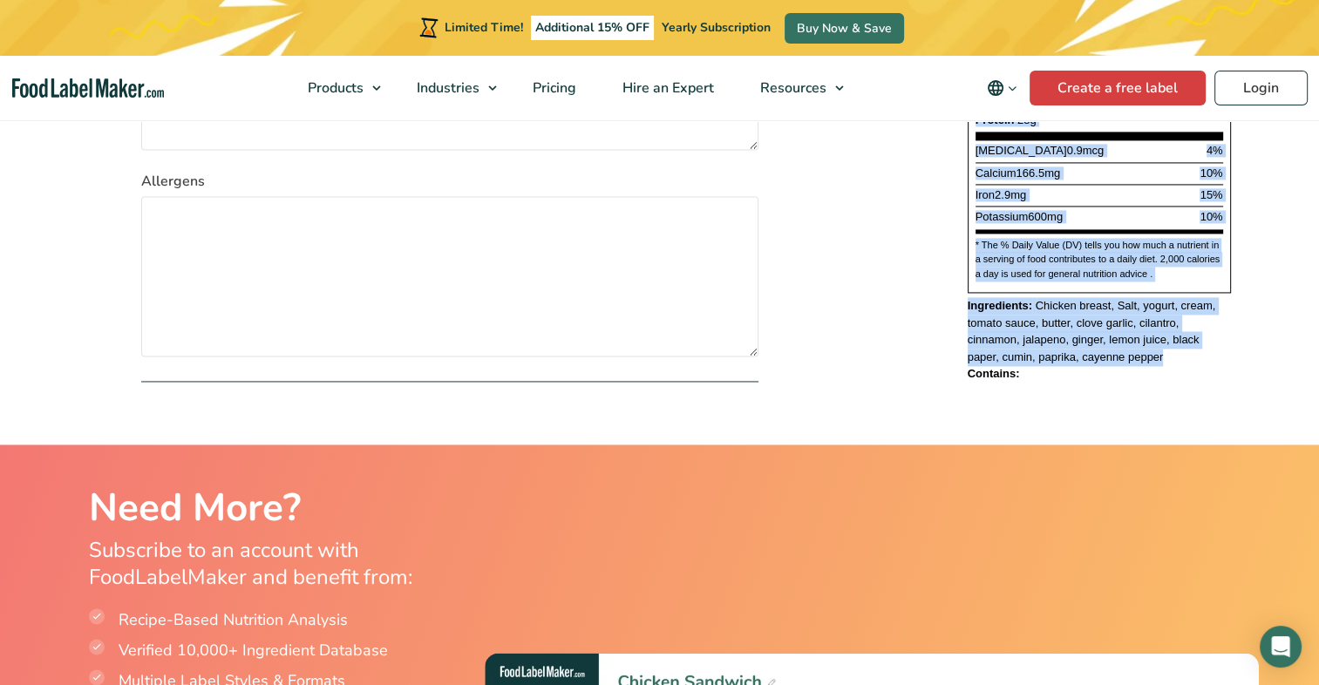
drag, startPoint x: 969, startPoint y: 197, endPoint x: 1125, endPoint y: 356, distance: 223.1
click at [1125, 356] on div "Download for Free Try The Paid Version Nutrition Facts 1 Serving Per Container …" at bounding box center [1045, 37] width 372 height 689
copy div "Nutrition Facts 1 Serving Per Container Serving Size cup 236 g Amount Per Servi…"
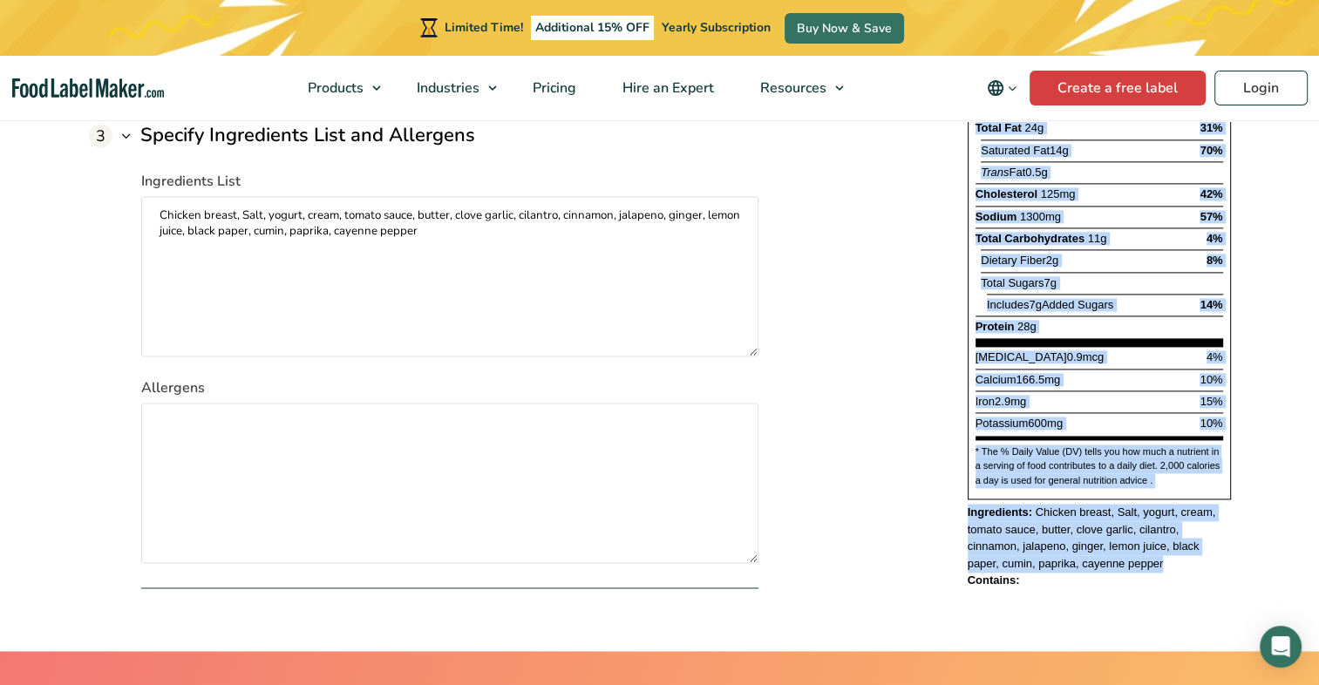
scroll to position [2500, 0]
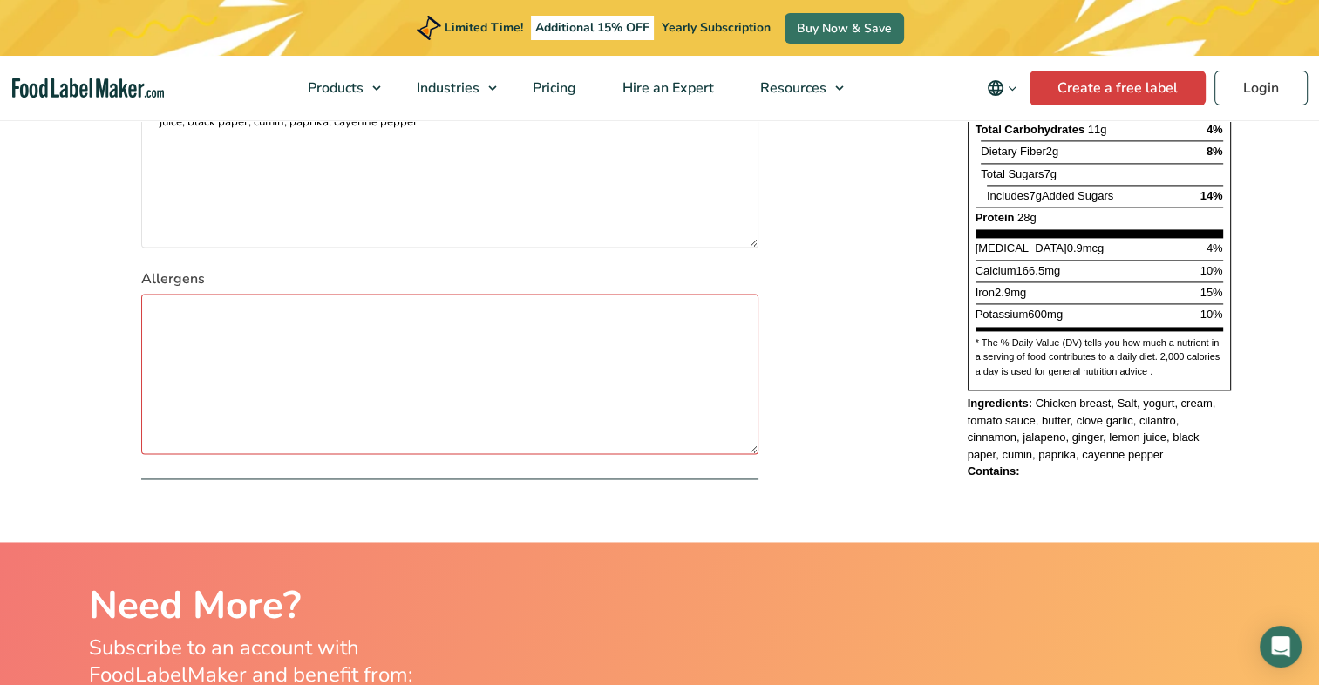
click at [515, 386] on textarea "Allergens" at bounding box center [449, 374] width 617 height 160
type textarea "j"
click at [467, 329] on textarea "hgg" at bounding box center [449, 374] width 617 height 160
type textarea "h"
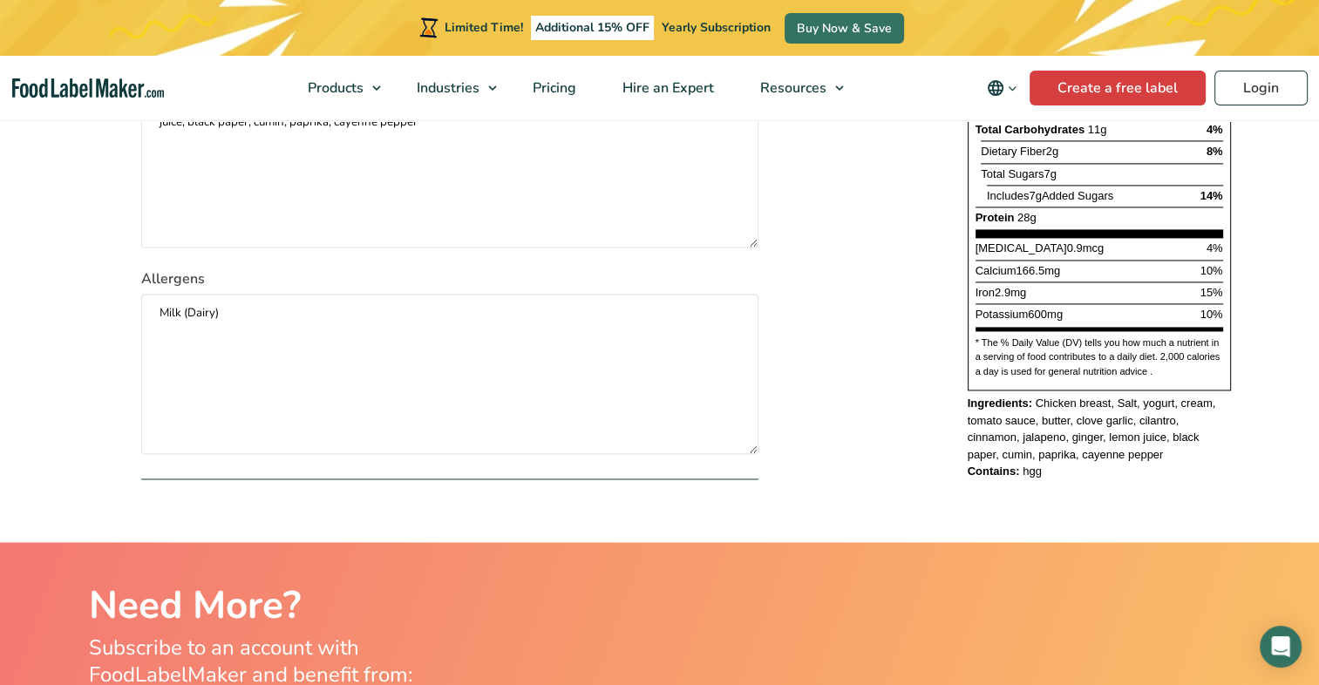
click at [241, 322] on textarea "Milk (Dairy)" at bounding box center [449, 374] width 617 height 160
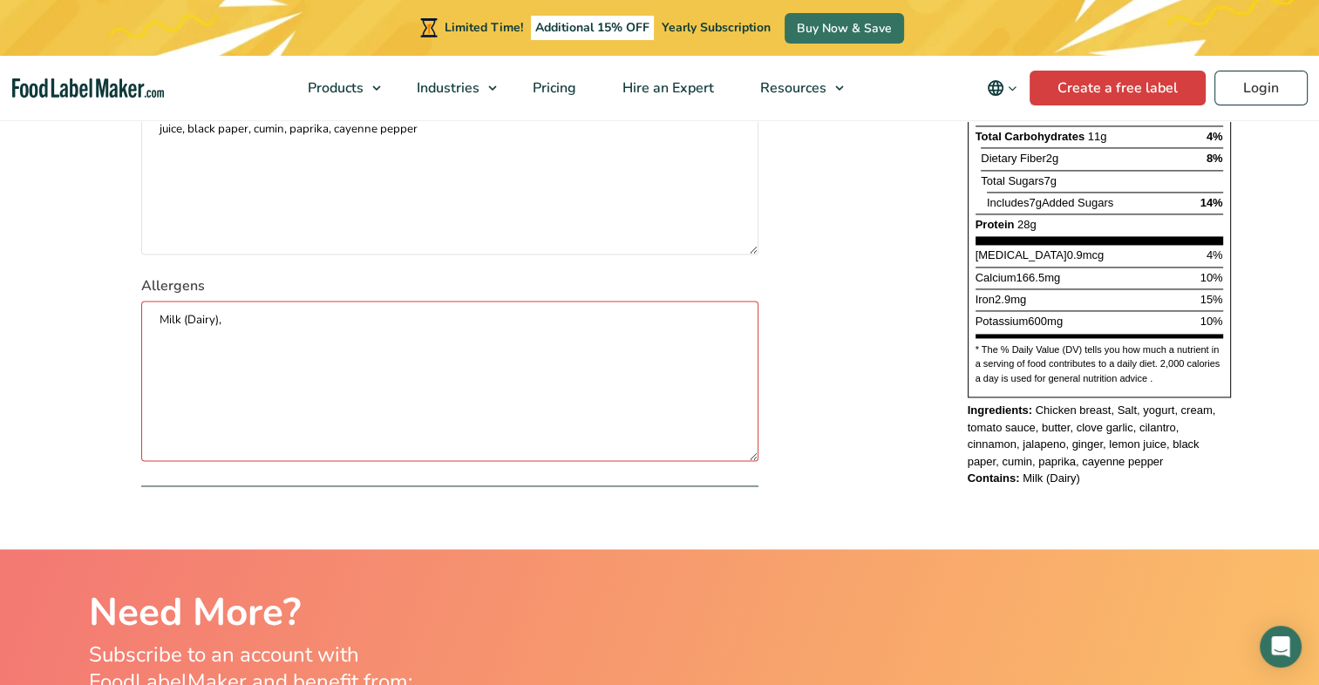
scroll to position [2493, 0]
type textarea "Milk (Dairy)"
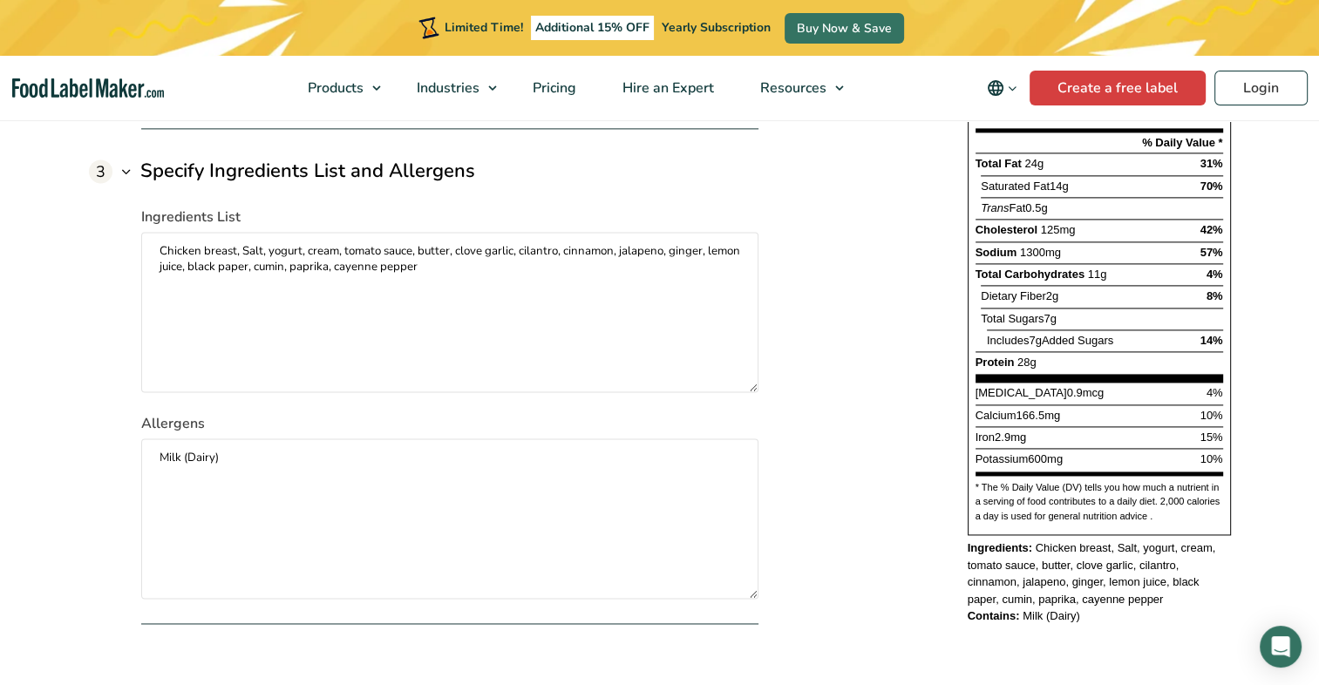
scroll to position [2352, 0]
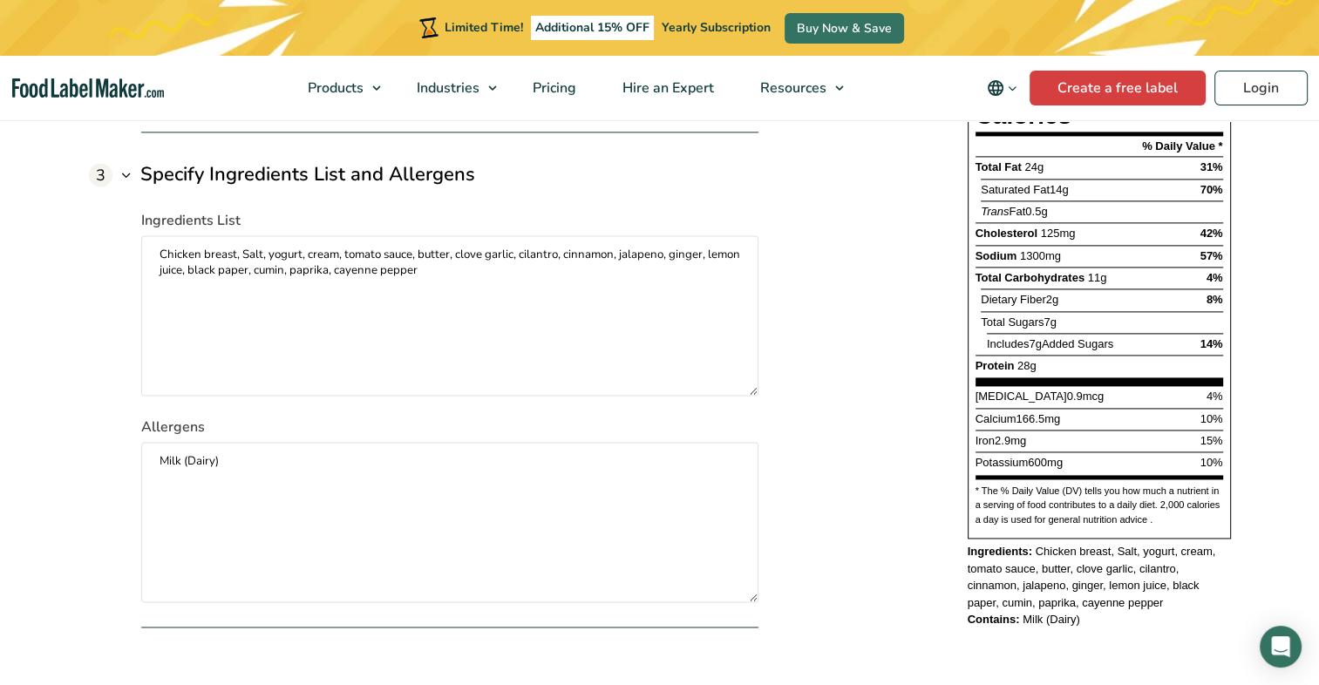
click at [1131, 601] on p "Ingredients: Chicken breast, Salt, yogurt, cream, tomato sauce, butter, clove g…" at bounding box center [1098, 577] width 263 height 68
click at [1126, 599] on p "Ingredients: Chicken breast, Salt, yogurt, cream, tomato sauce, butter, clove g…" at bounding box center [1098, 577] width 263 height 68
click at [643, 300] on textarea "Chicken breast, Salt, yogurt, cream, tomato sauce, butter, clove garlic, cilant…" at bounding box center [449, 315] width 617 height 160
click at [237, 257] on textarea "Chicken breast, Salt, yogurt, cream, tomato sauce, butter, clove garlic, cilant…" at bounding box center [449, 315] width 617 height 160
click at [277, 254] on textarea "Chicken breast, Salt, yogurt, cream, tomato sauce, butter, clove garlic, cilant…" at bounding box center [449, 315] width 617 height 160
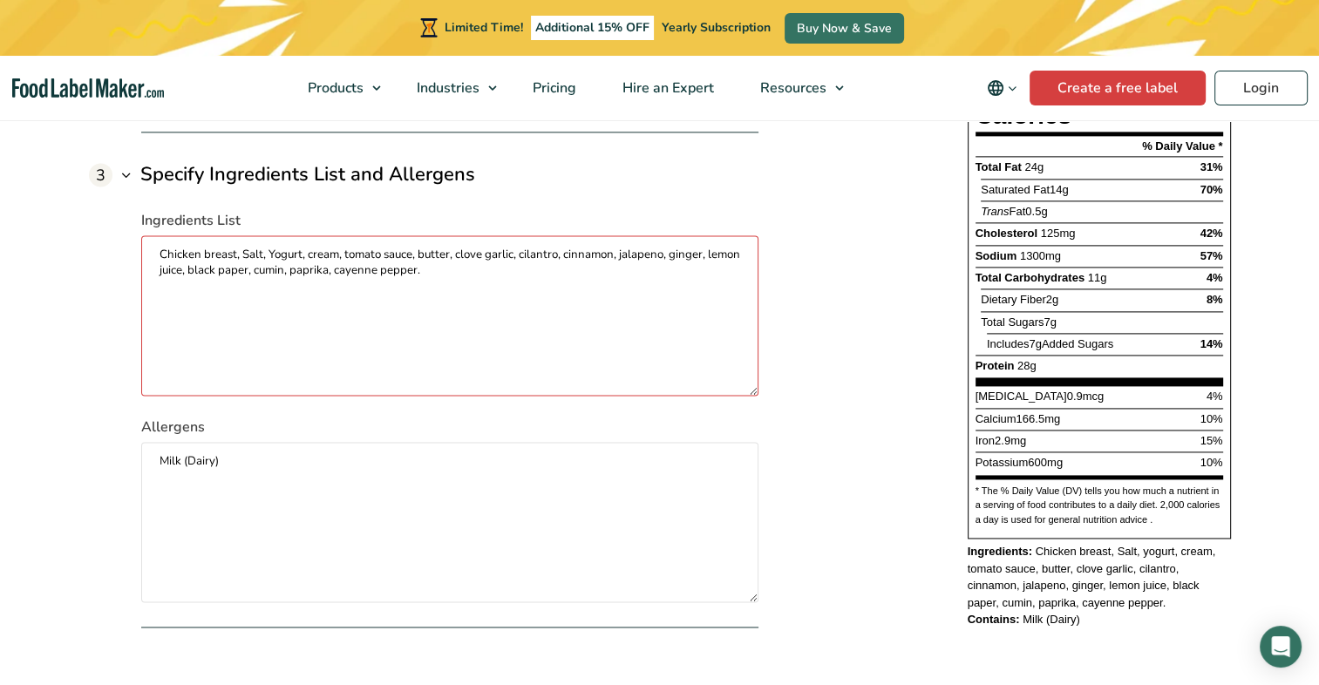
click at [314, 255] on textarea "Chicken breast, Salt, Yogurt, cream, tomato sauce, butter, clove garlic, cilant…" at bounding box center [449, 315] width 617 height 160
click at [352, 251] on textarea "Chicken breast, Salt, Yogurt, Cream, tomato sauce, butter, clove garlic, cilant…" at bounding box center [449, 315] width 617 height 160
click at [392, 253] on textarea "Chicken breast, Salt, Yogurt, Cream, Tomato sauce, butter, clove garlic, cilant…" at bounding box center [449, 315] width 617 height 160
type textarea "Chicken breast, Salt, Yogurt, Cream, Tomato Sauce, butter, clove garlic, cilant…"
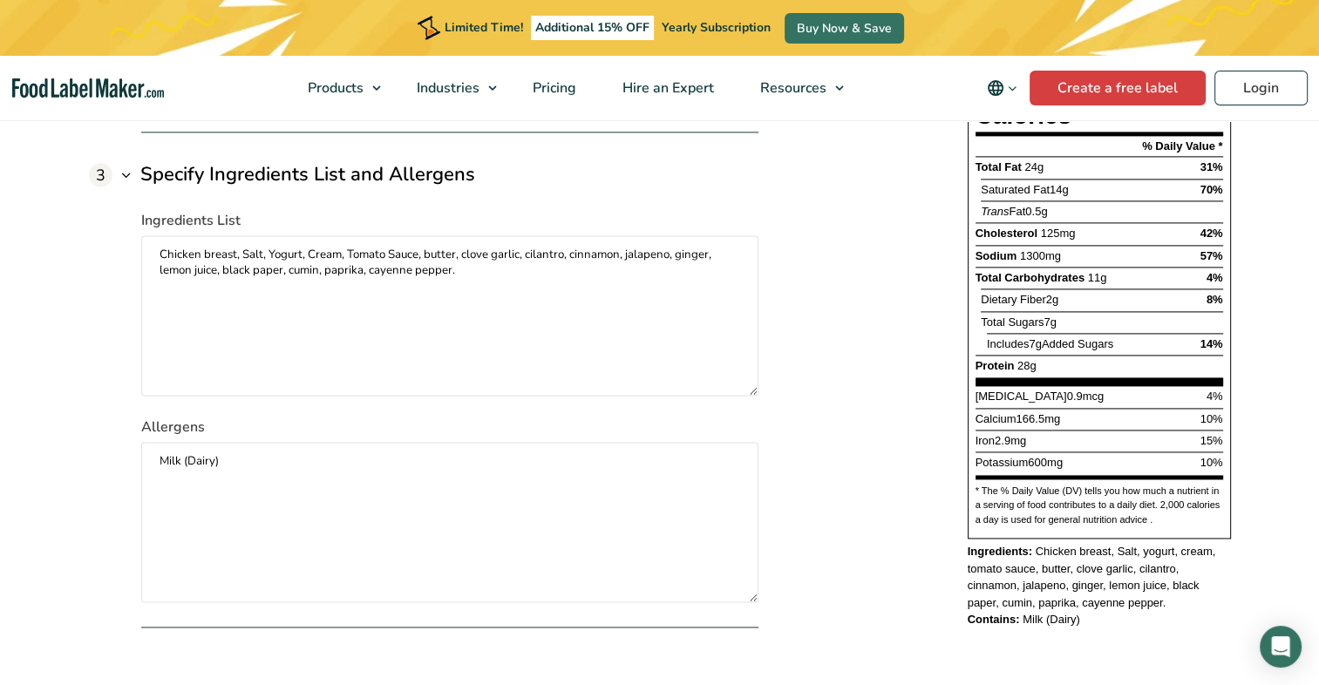
click at [431, 250] on textarea "Chicken breast, Salt, Yogurt, Cream, Tomato Sauce, butter, clove garlic, cilant…" at bounding box center [449, 315] width 617 height 160
click at [467, 261] on textarea "Chicken breast, Salt, Yogurt, Cream, Tomato Sauce, Butter, clove garlic, cilant…" at bounding box center [449, 315] width 617 height 160
drag, startPoint x: 471, startPoint y: 308, endPoint x: 507, endPoint y: 257, distance: 62.4
click at [507, 257] on textarea "Chicken breast, Salt, Yogurt, Cream, Tomato Sauce, Butter, Clove garlic, cilant…" at bounding box center [449, 315] width 617 height 160
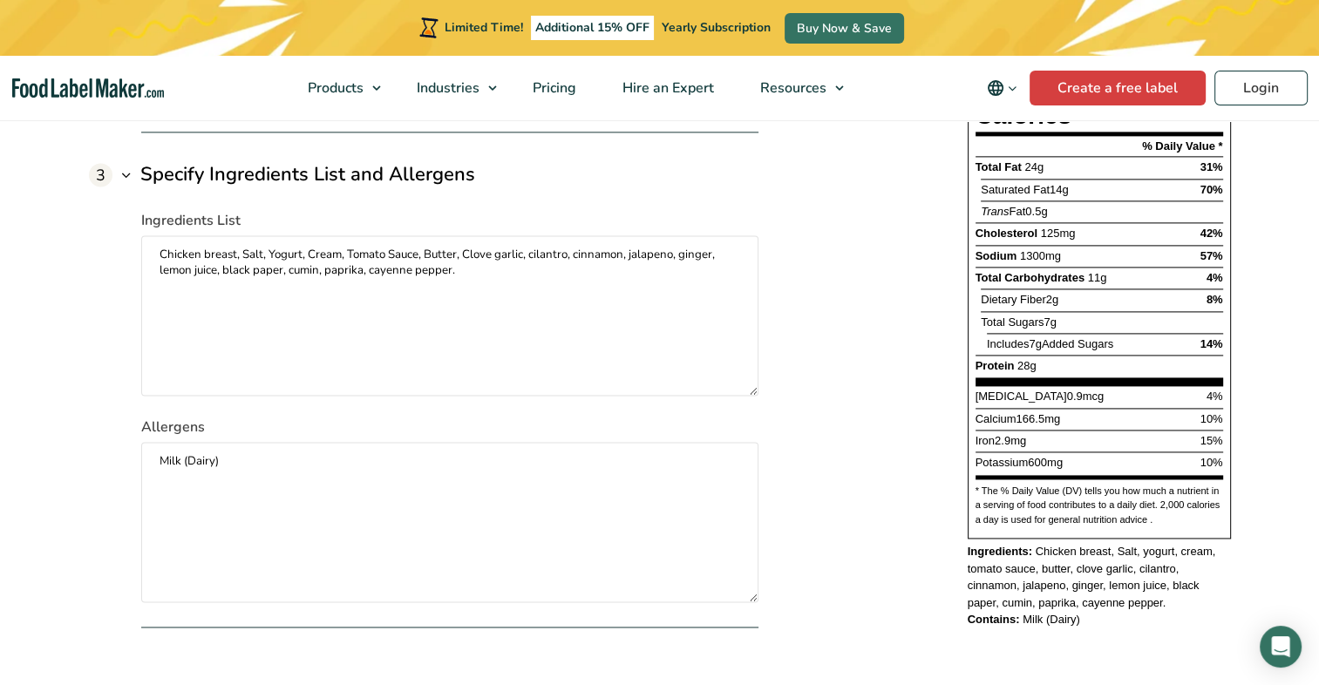
click at [499, 255] on textarea "Chicken breast, Salt, Yogurt, Cream, Tomato Sauce, Butter, Clove garlic, cilant…" at bounding box center [449, 315] width 617 height 160
click at [567, 270] on textarea "Chicken breast, Salt, Yogurt, Cream, Tomato Sauce, Butter, Garlic, cilantro, ci…" at bounding box center [449, 315] width 617 height 160
click at [160, 266] on textarea "Chicken breast, Salt, Yogurt, Cream, Tomato Sauce, Butter, Garlic, Cilantro, Ci…" at bounding box center [449, 315] width 617 height 160
click at [268, 287] on textarea "Chicken breast, Salt, Yogurt, Cream, Tomato Sauce, Butter, Garlic, Cilantro, Ci…" at bounding box center [449, 315] width 617 height 160
click at [237, 281] on textarea "Chicken breast, Salt, Yogurt, Cream, Tomato Sauce, Butter, Garlic, Cilantro, Ci…" at bounding box center [449, 315] width 617 height 160
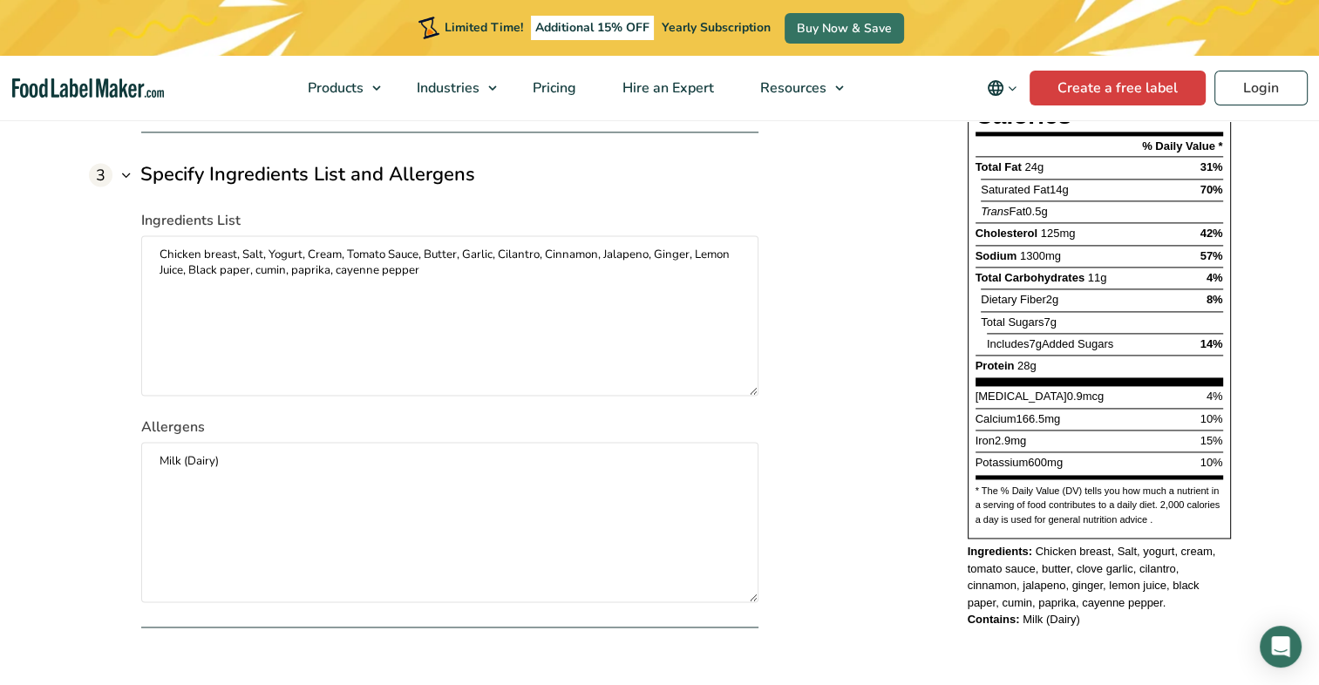
click at [230, 274] on textarea "Chicken breast, Salt, Yogurt, Cream, Tomato Sauce, Butter, Garlic, Cilantro, Ci…" at bounding box center [449, 315] width 617 height 160
click at [279, 280] on textarea "Chicken breast, Salt, Yogurt, Cream, Tomato Sauce, Butter, Garlic, Cilantro, Ci…" at bounding box center [449, 315] width 617 height 160
click at [349, 284] on textarea "Chicken breast, Salt, Yogurt, Cream, Tomato Sauce, Butter, Garlic, Cilantro, Ci…" at bounding box center [449, 315] width 617 height 160
click at [358, 292] on textarea "Chicken breast, Salt, Yogurt, Cream, Tomato Sauce, Butter, Garlic, Cilantro, Ci…" at bounding box center [449, 315] width 617 height 160
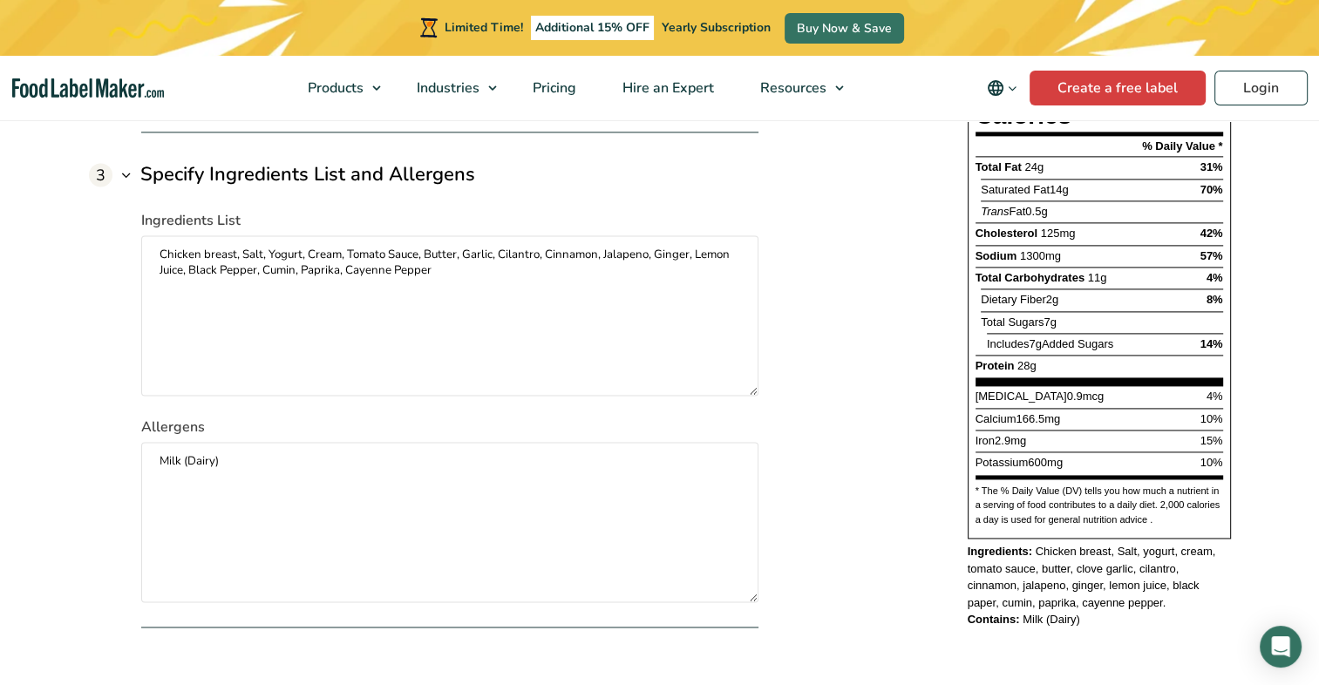
click at [335, 322] on textarea "Chicken breast, Salt, Yogurt, Cream, Tomato Sauce, Butter, Garlic, Cilantro, Ci…" at bounding box center [449, 315] width 617 height 160
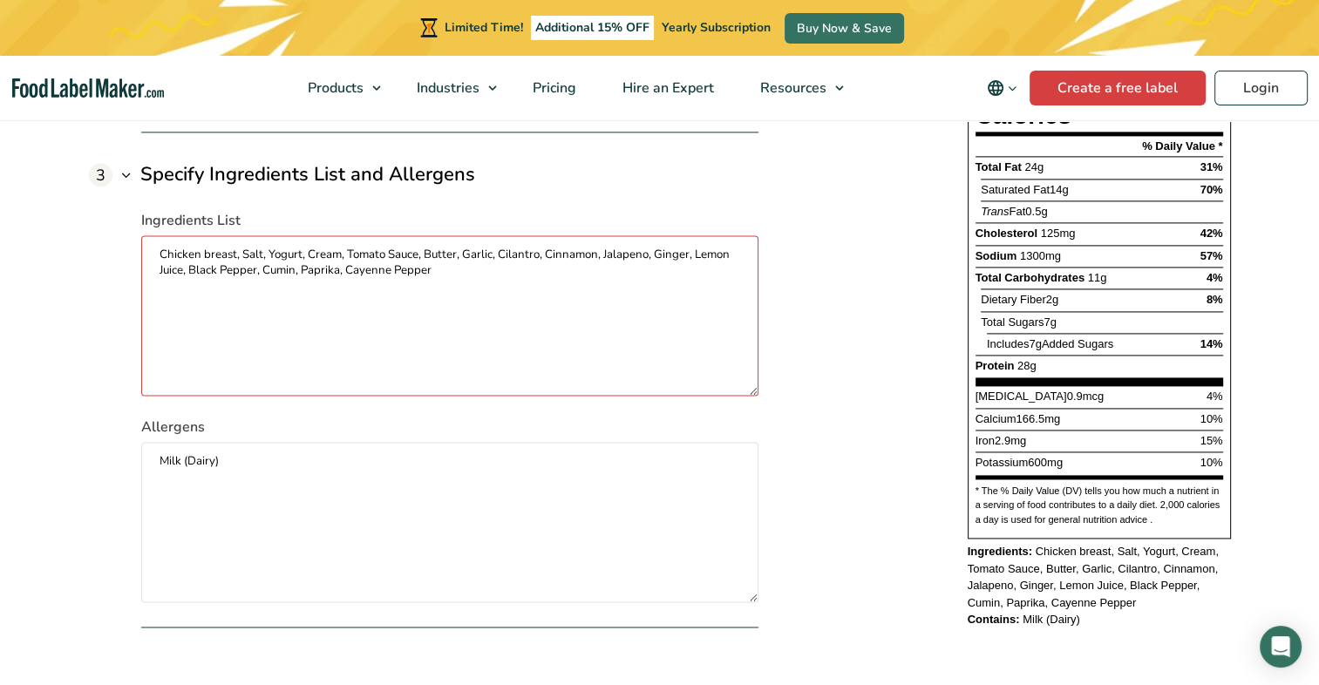
click at [188, 251] on textarea "Chicken breast, Salt, Yogurt, Cream, Tomato Sauce, Butter, Garlic, Cilantro, Ci…" at bounding box center [449, 315] width 617 height 160
click at [206, 253] on textarea "Chicken breast, Salt, Yogurt, Cream, Tomato Sauce, Butter, Garlic, Cilantro, Ci…" at bounding box center [449, 315] width 617 height 160
type textarea "Chicken Breast, Salt, Yogurt, Cream, Tomato Sauce, Butter, Garlic, Cilantro, Ci…"
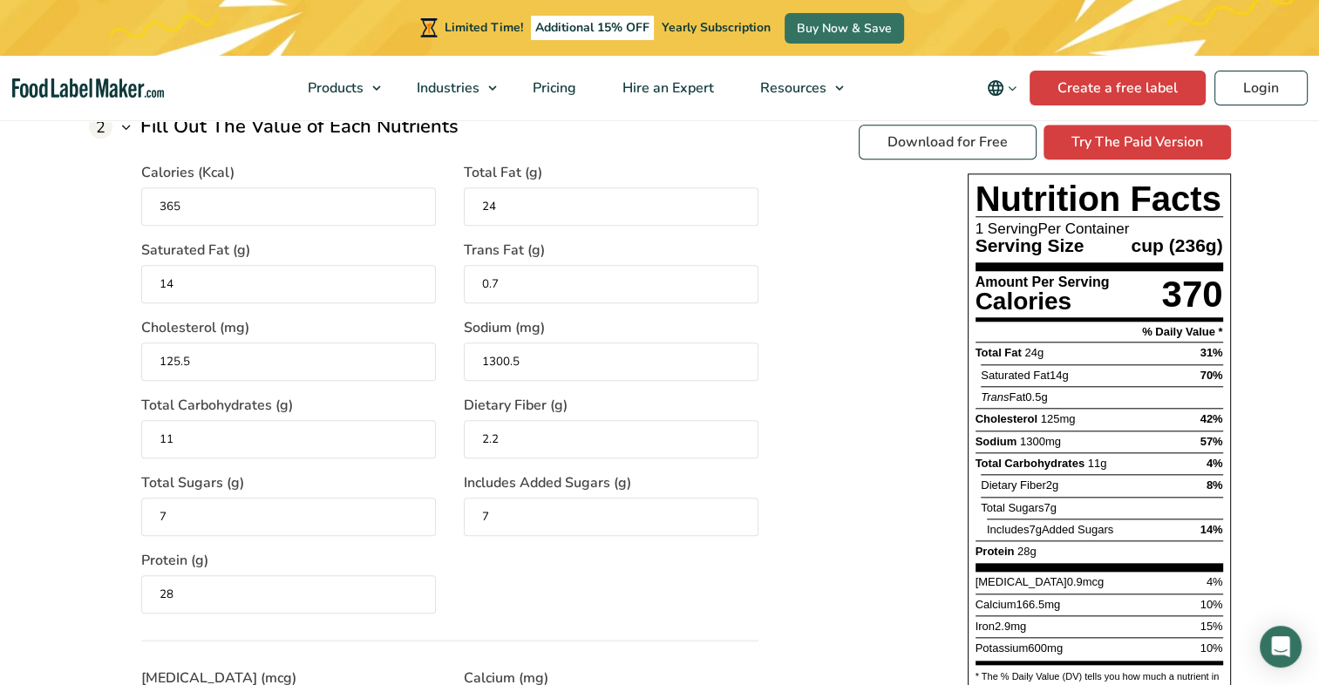
scroll to position [1654, 0]
click at [961, 144] on link "Download for Free" at bounding box center [948, 143] width 178 height 35
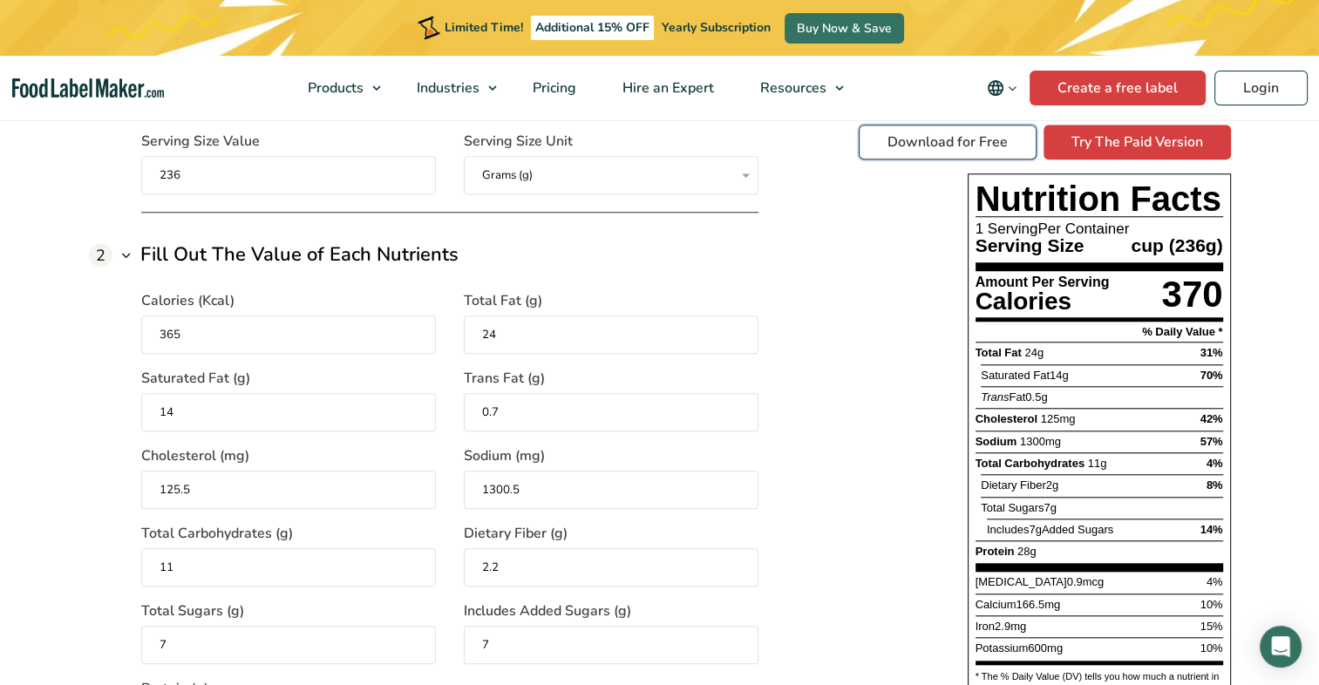
scroll to position [1306, 0]
